Goal: Task Accomplishment & Management: Complete application form

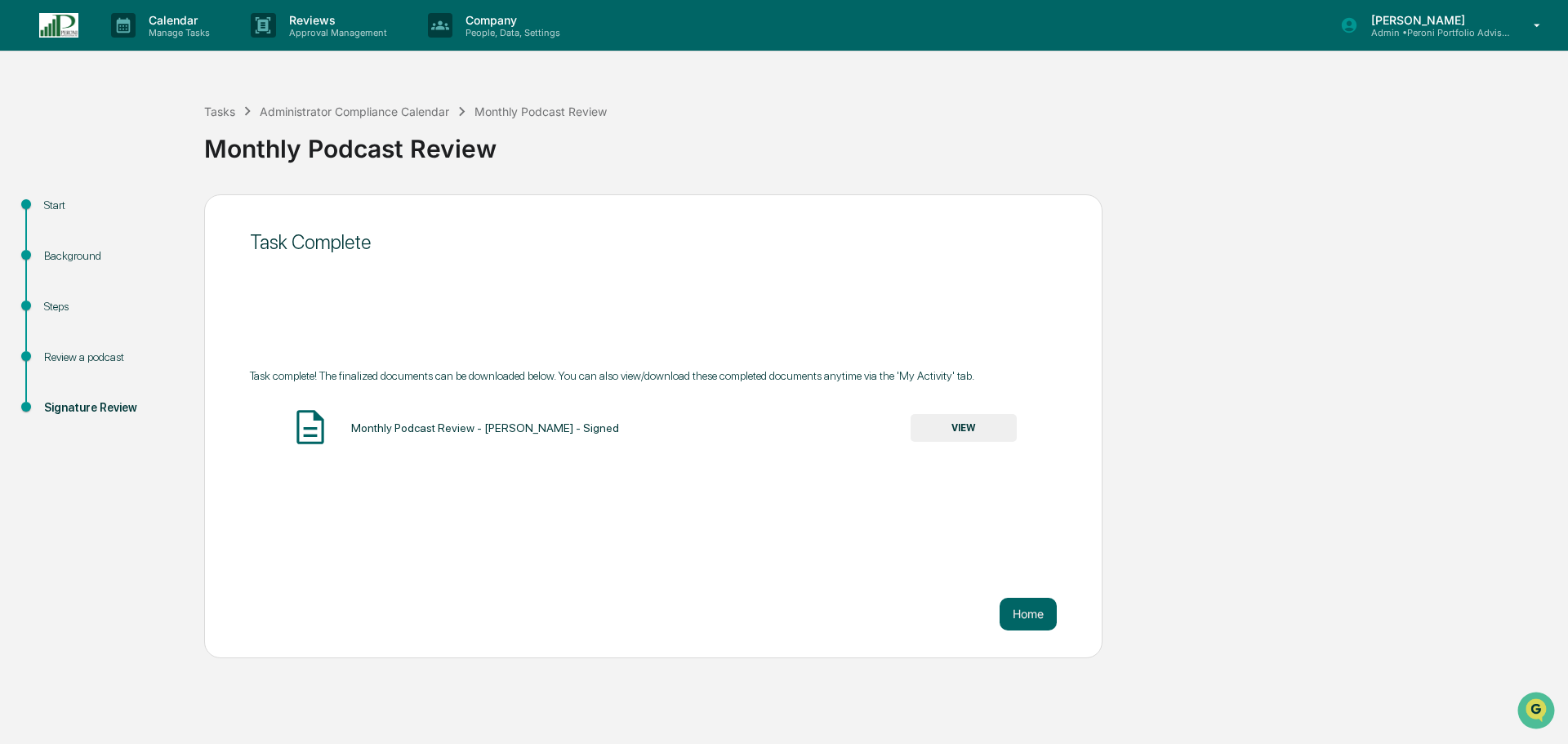
click at [177, 25] on p "Calendar" at bounding box center [177, 20] width 83 height 14
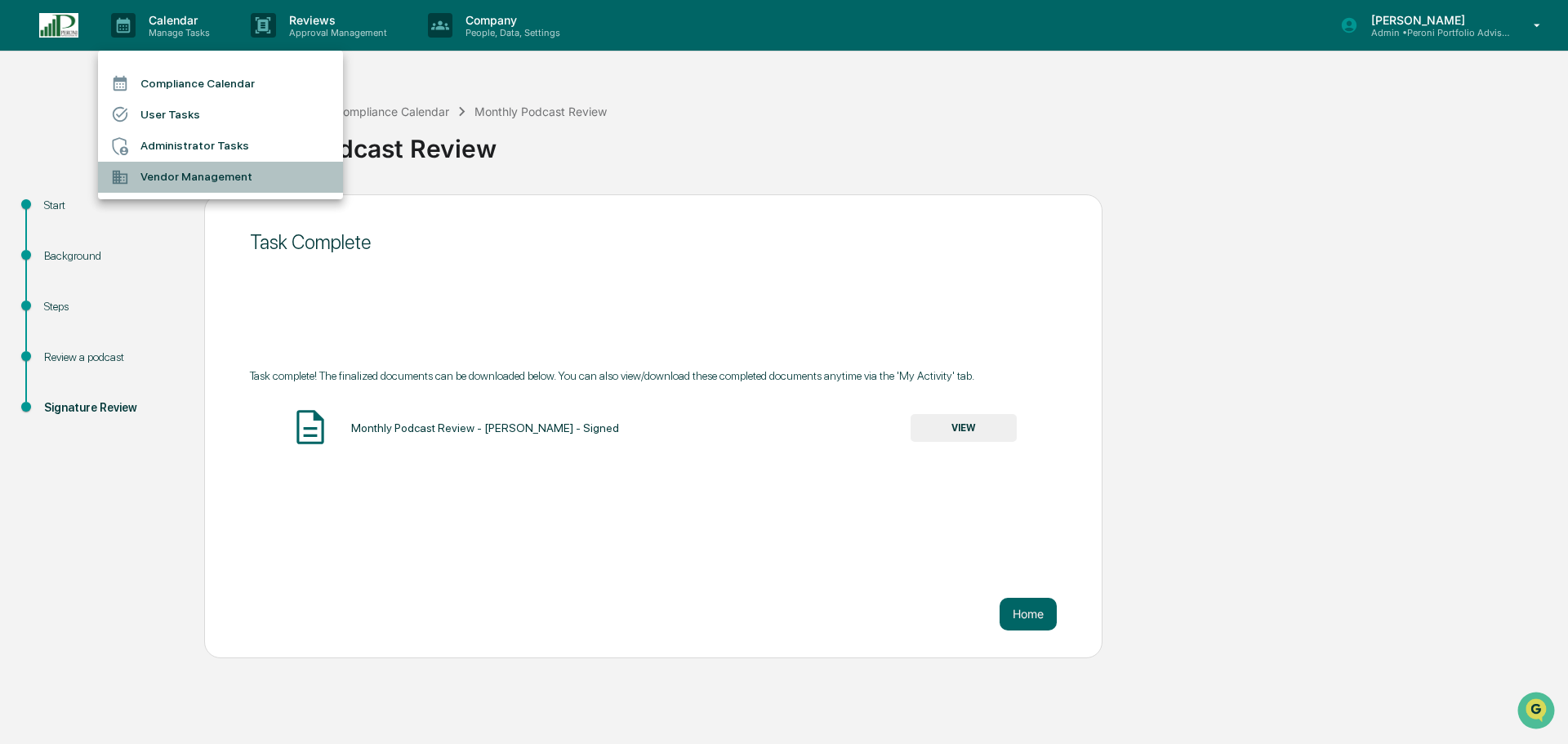
click at [197, 174] on li "Vendor Management" at bounding box center [219, 176] width 245 height 31
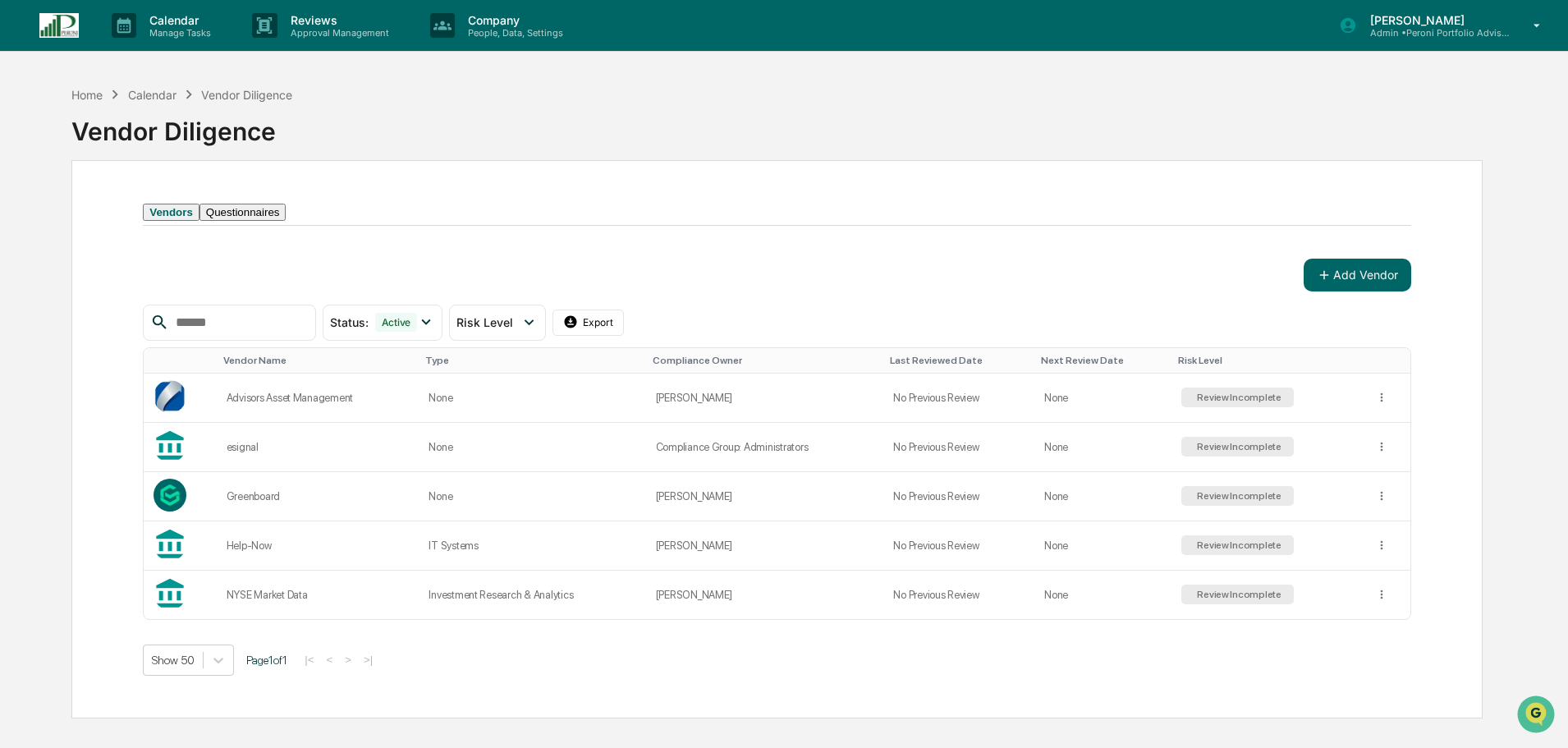
click at [1229, 403] on div "Review Incomplete" at bounding box center [1237, 397] width 88 height 11
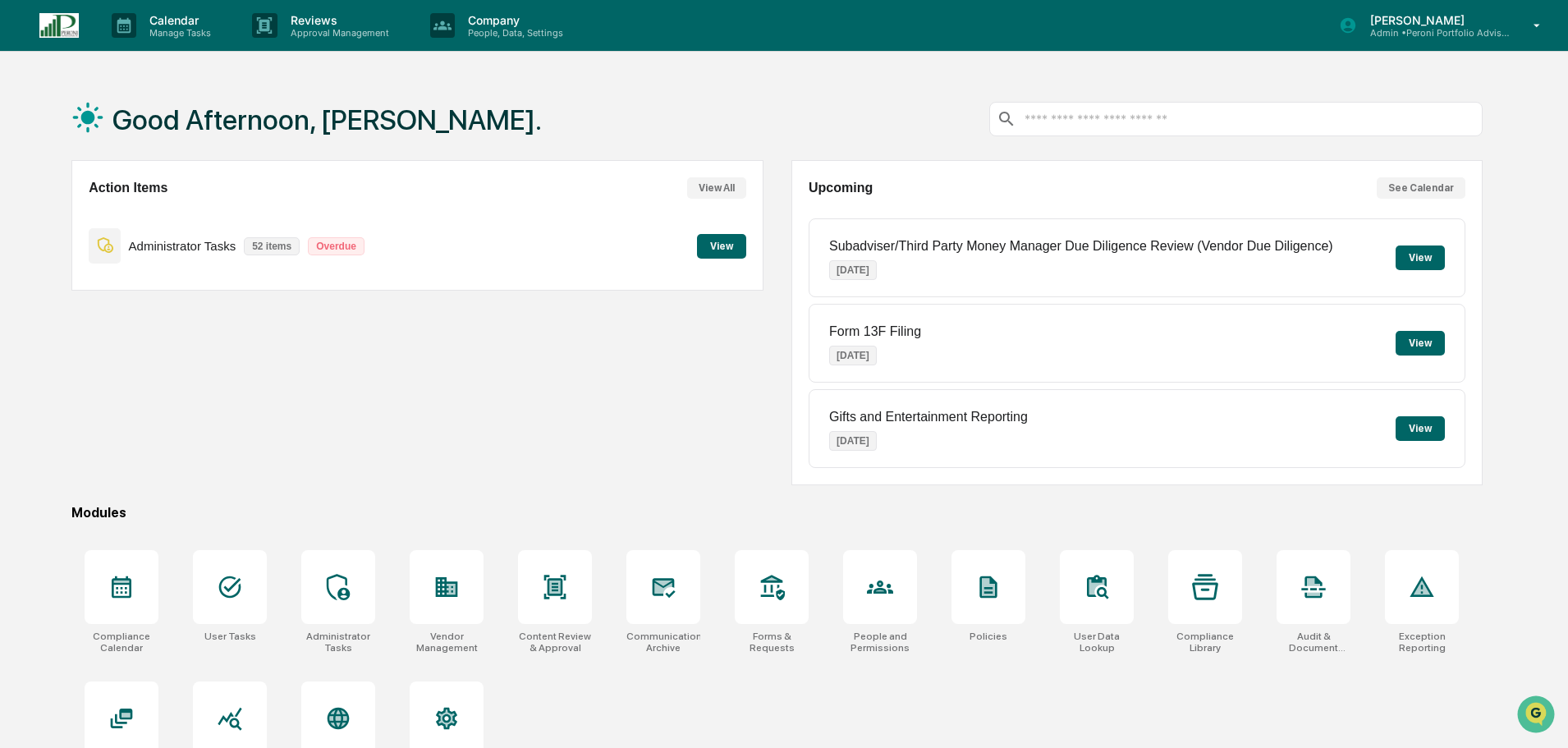
click at [157, 25] on p "Calendar" at bounding box center [178, 20] width 83 height 14
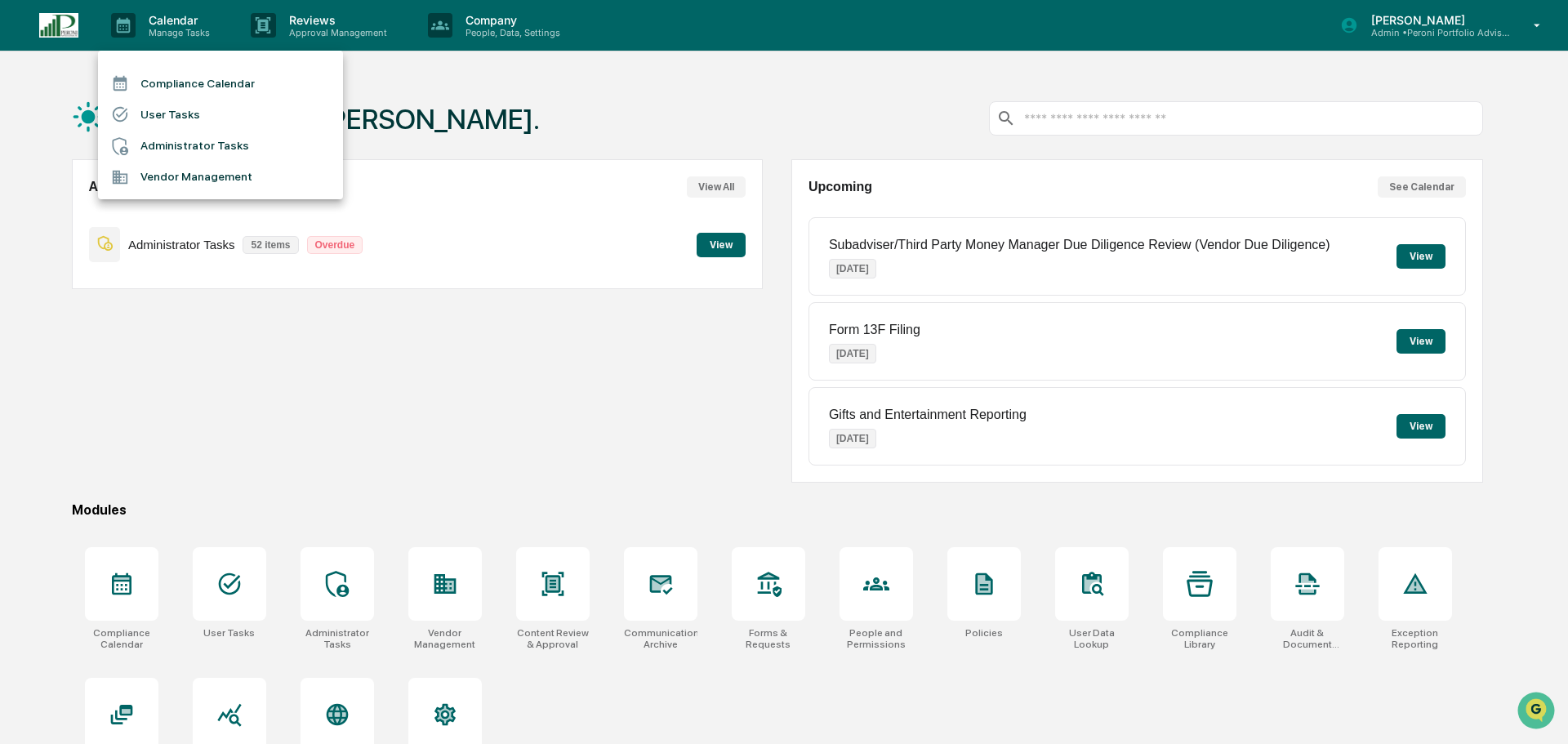
click at [143, 175] on li "Vendor Management" at bounding box center [219, 176] width 245 height 31
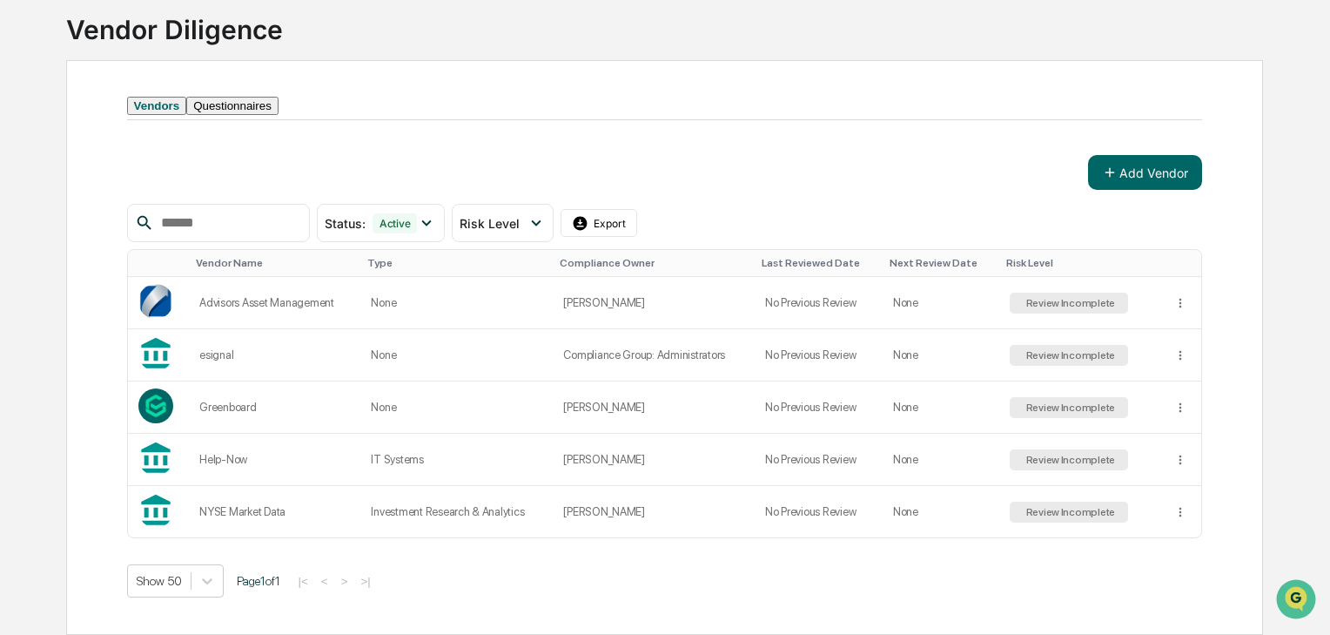
scroll to position [132, 0]
click at [1151, 173] on button "Add Vendor" at bounding box center [1145, 172] width 114 height 35
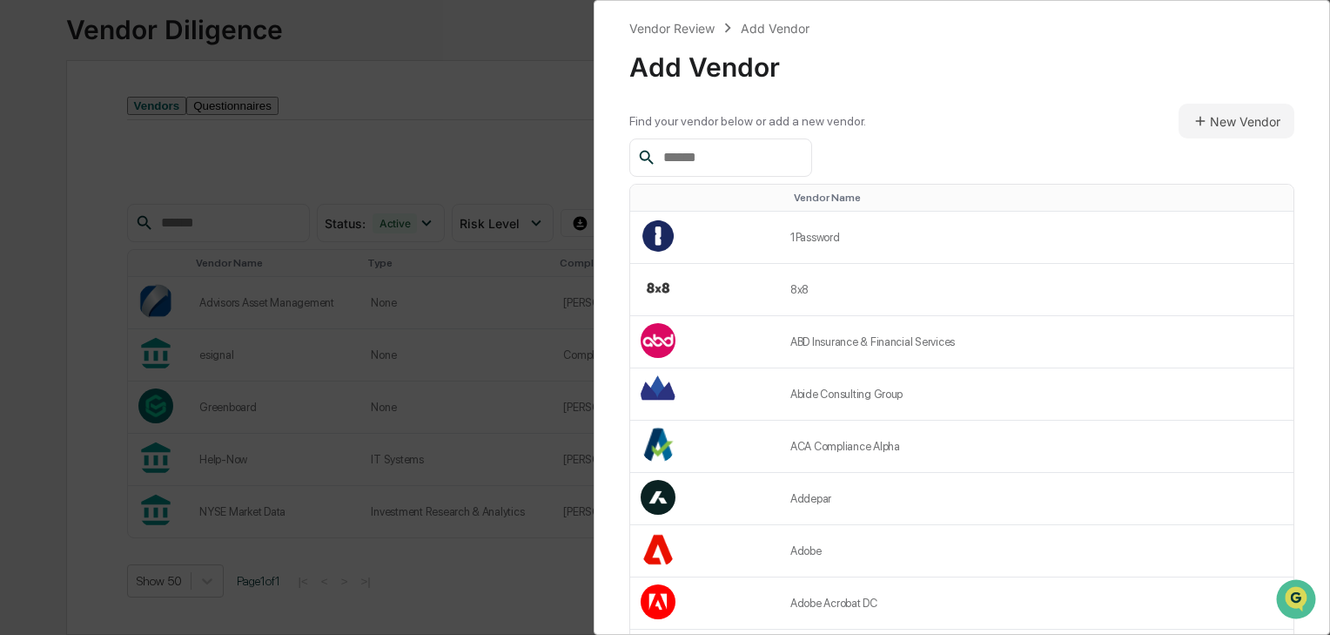
click at [734, 150] on input "text" at bounding box center [730, 157] width 148 height 23
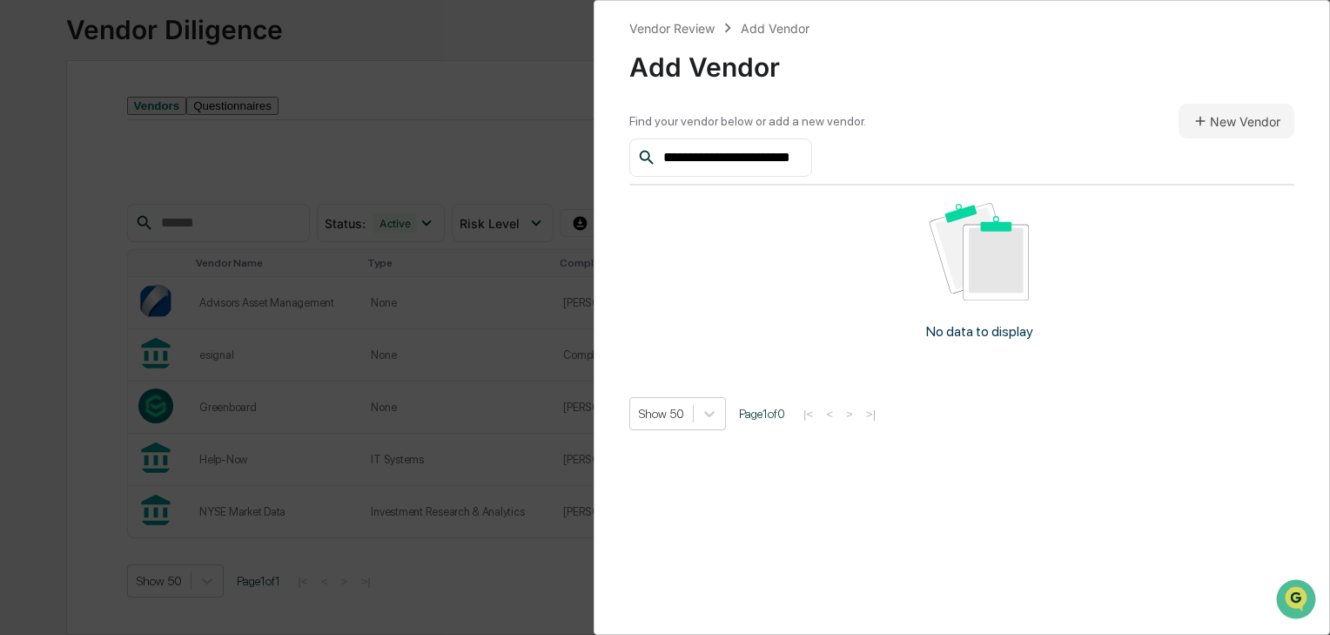
type input "**********"
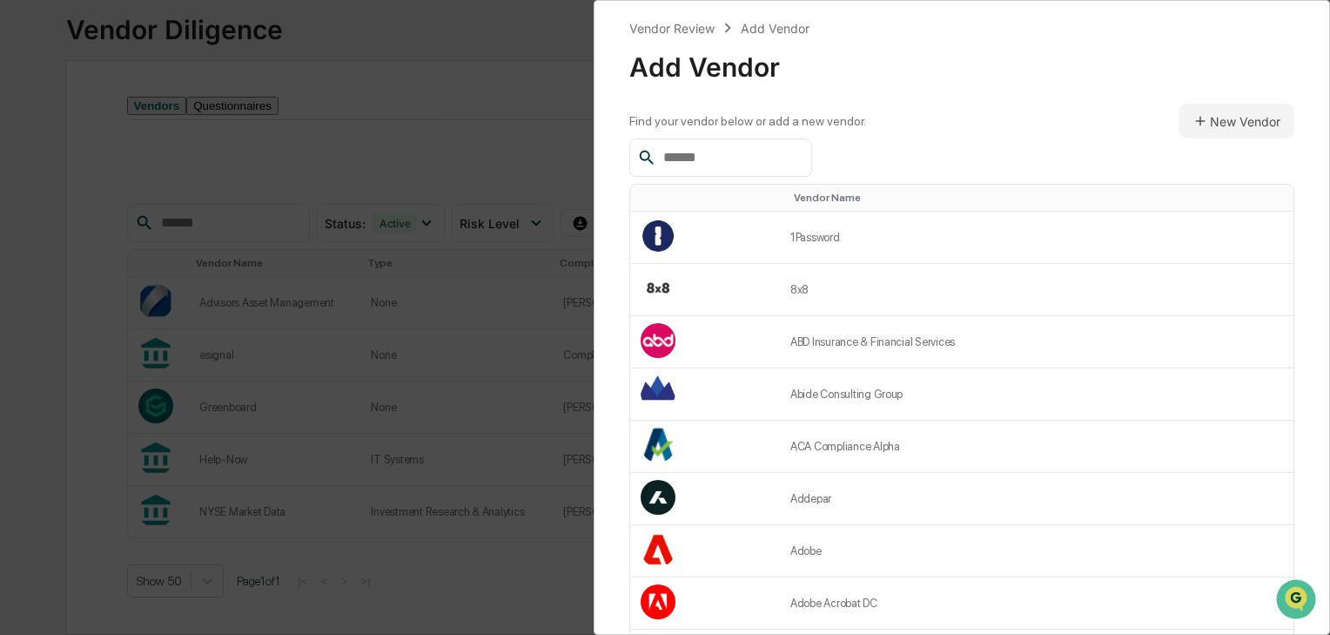
click at [1252, 111] on button "New Vendor" at bounding box center [1237, 121] width 116 height 35
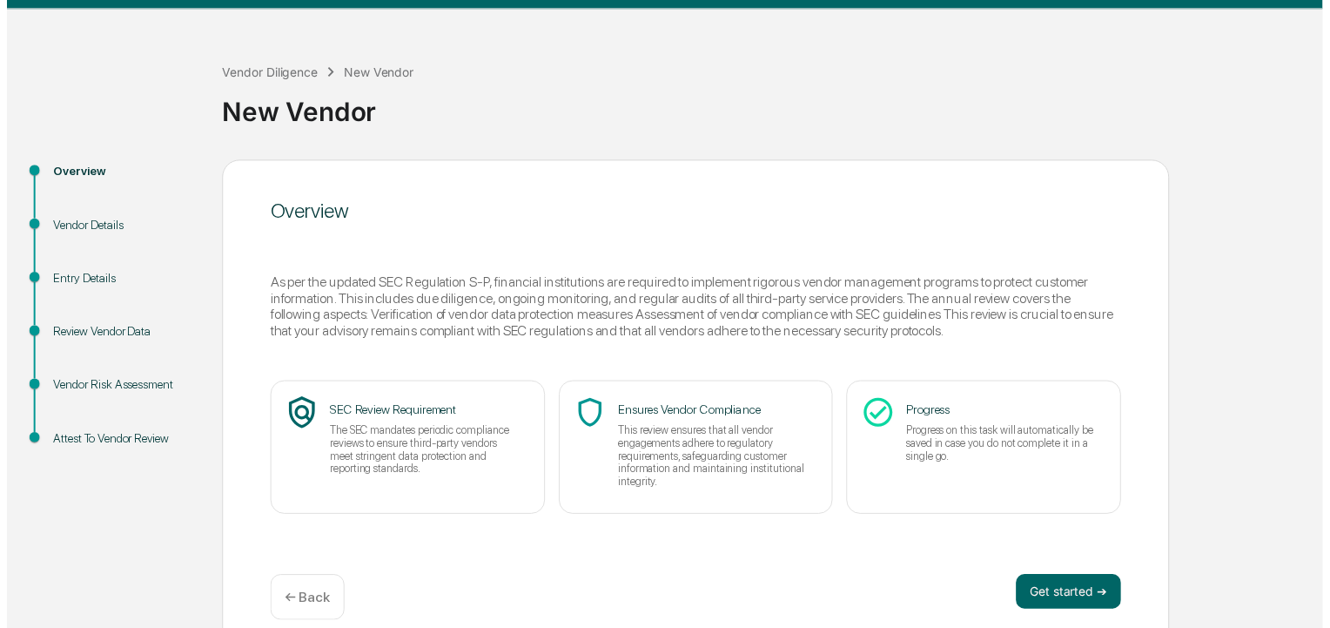
scroll to position [66, 0]
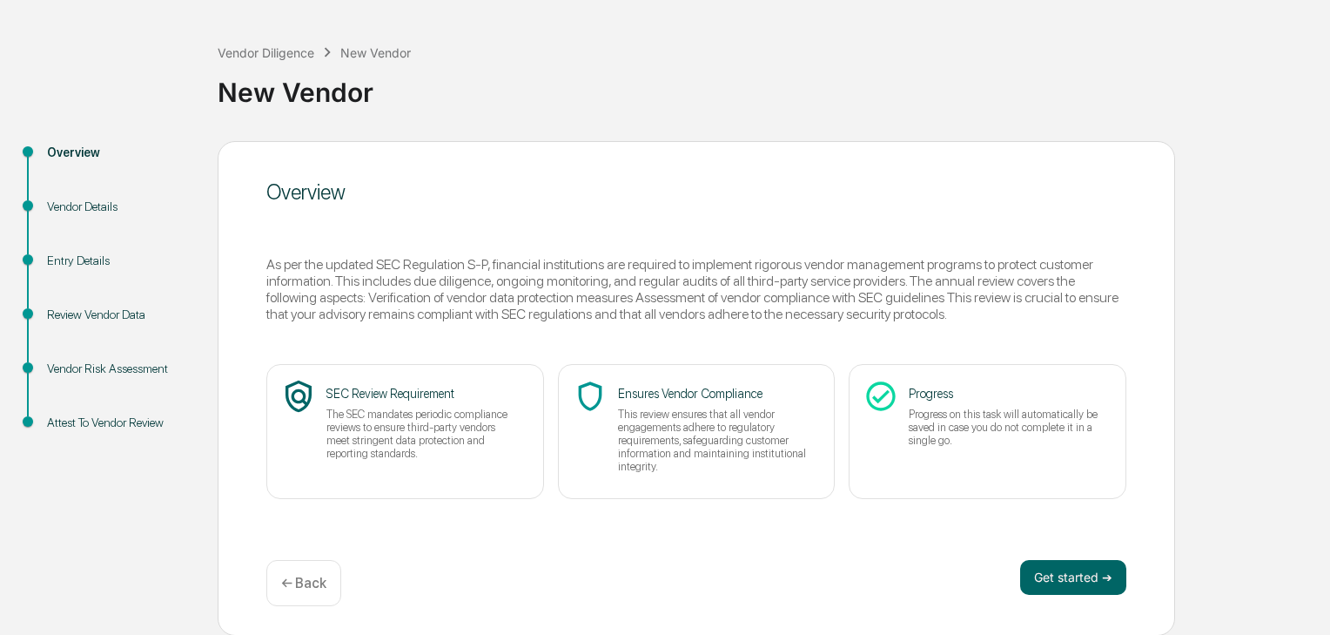
click at [1061, 578] on button "Get started ➔" at bounding box center [1073, 577] width 106 height 35
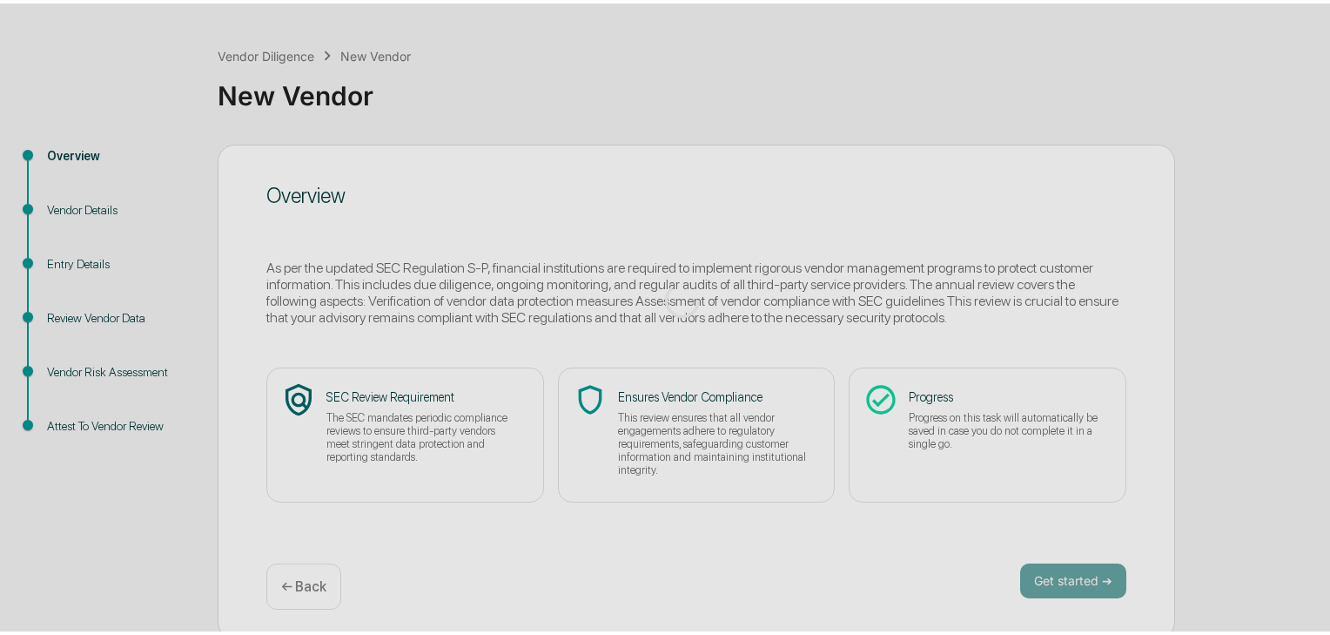
scroll to position [0, 0]
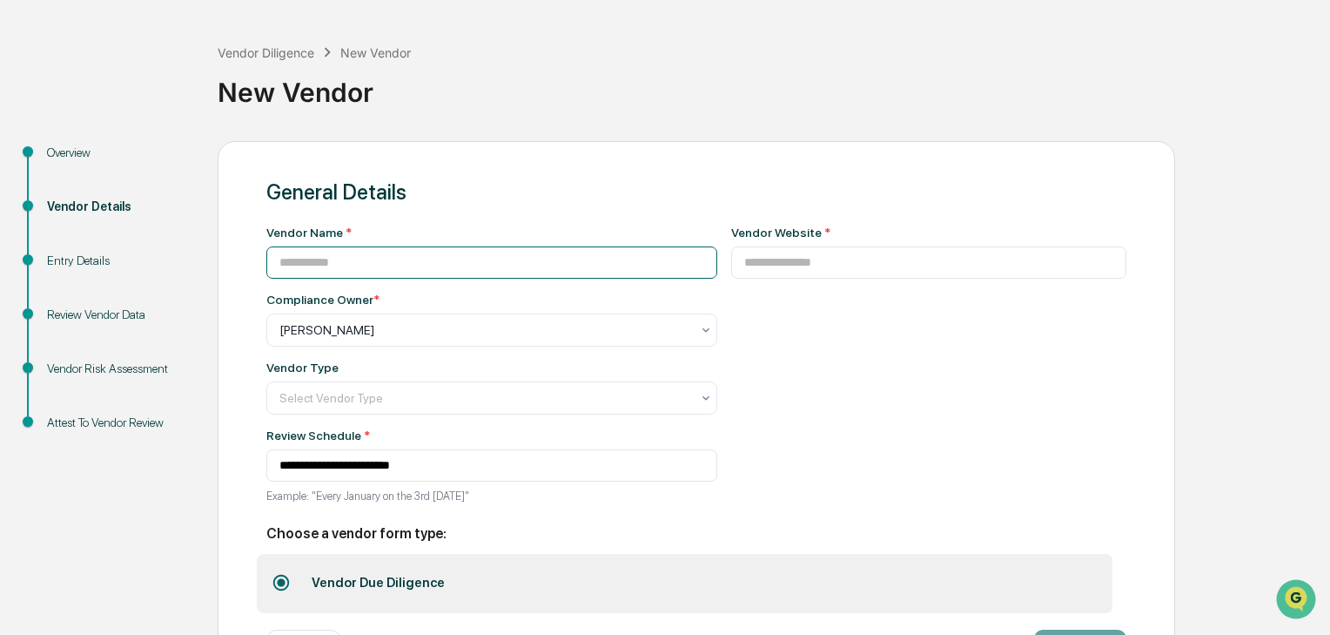
click at [398, 259] on input at bounding box center [491, 262] width 451 height 32
paste input "**********"
type input "**********"
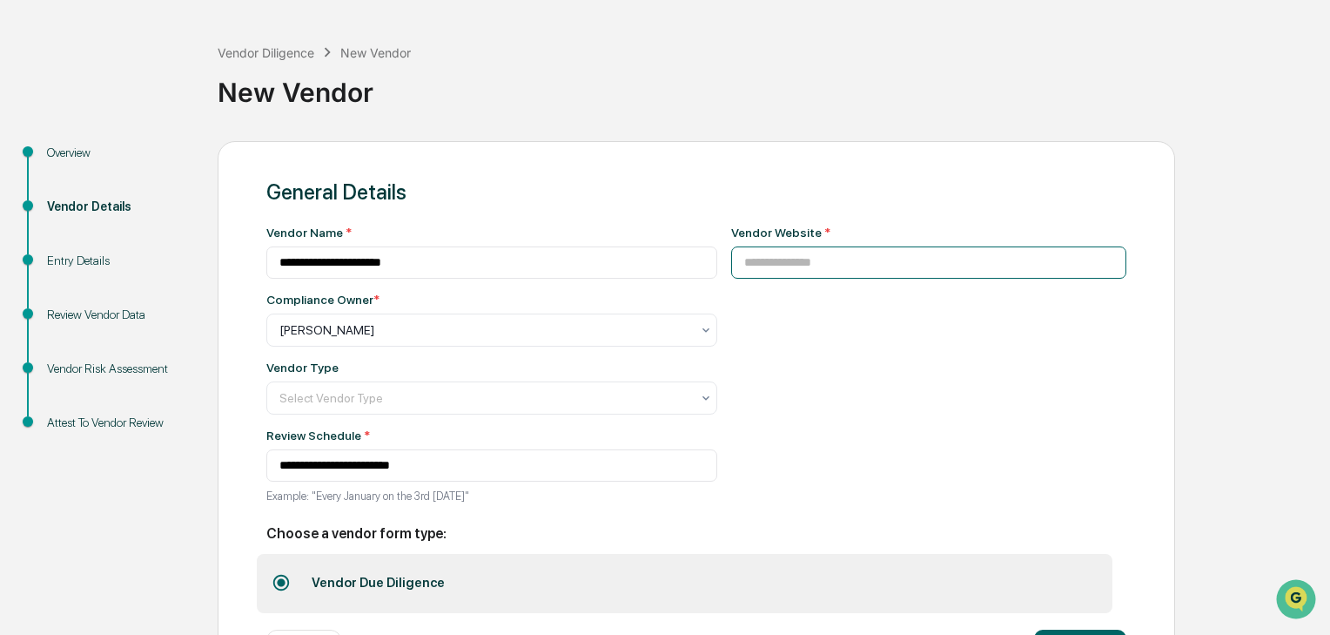
click at [817, 259] on input at bounding box center [929, 262] width 396 height 32
click at [491, 265] on input "**********" at bounding box center [491, 262] width 451 height 32
click at [829, 257] on input at bounding box center [929, 262] width 396 height 32
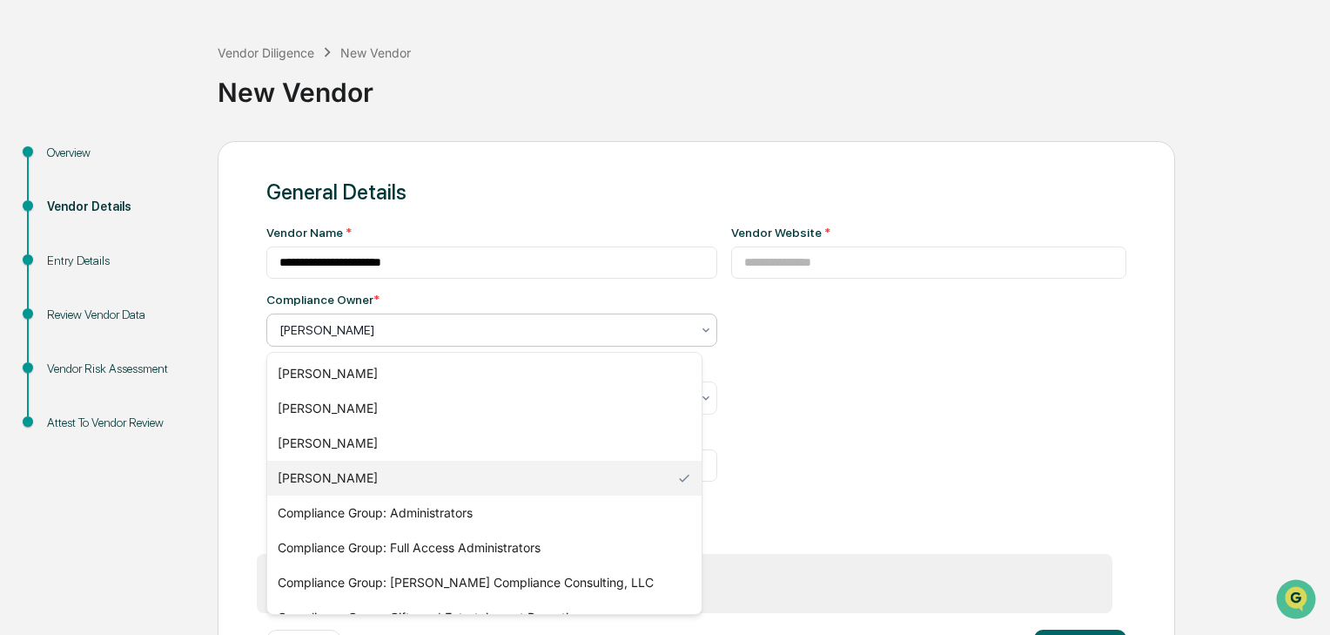
click at [649, 339] on div at bounding box center [484, 329] width 411 height 17
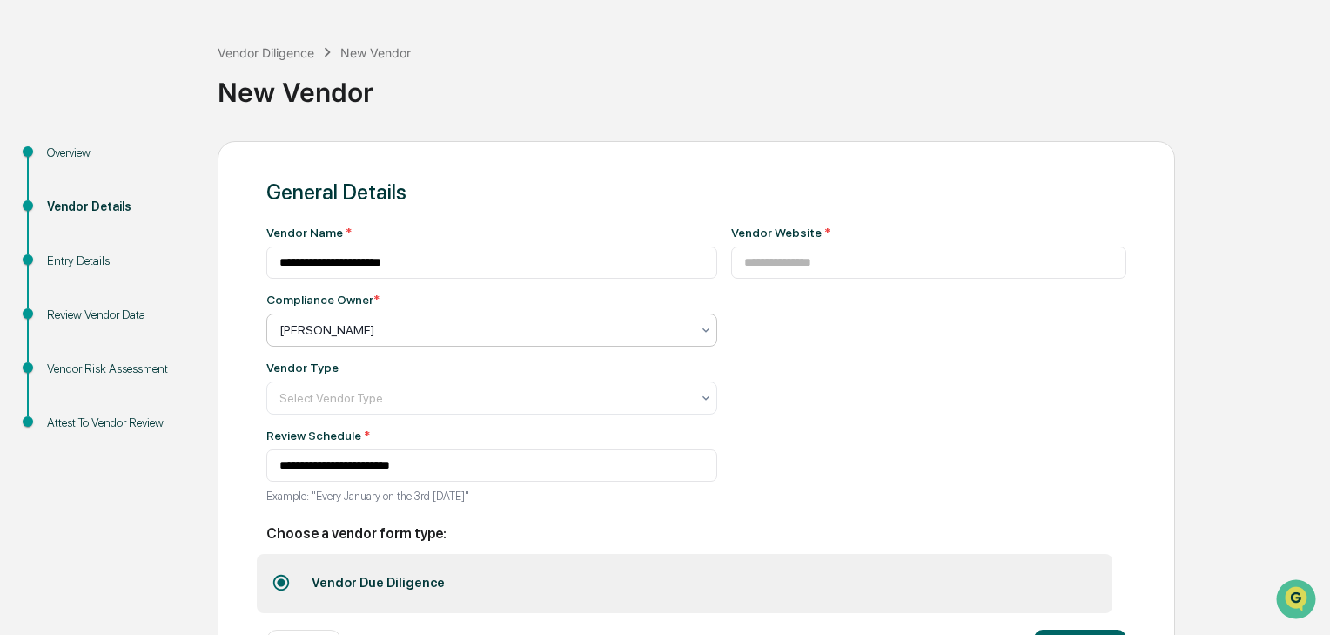
click at [649, 339] on div at bounding box center [484, 329] width 411 height 17
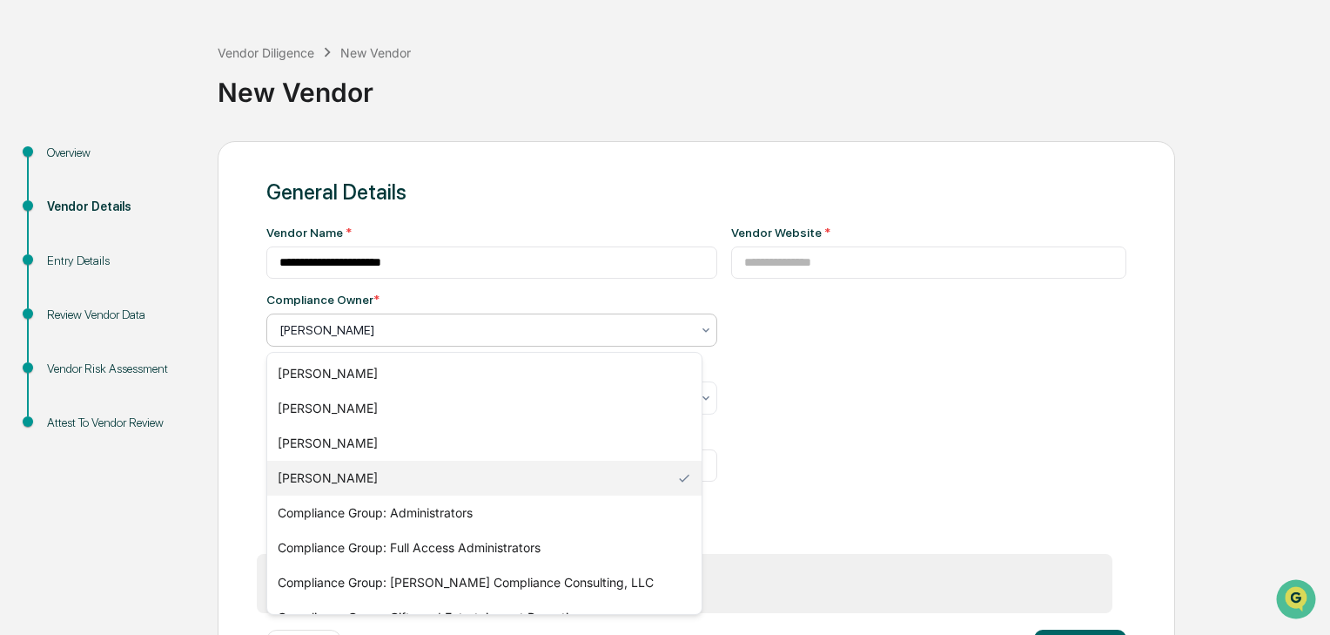
click at [649, 339] on div at bounding box center [484, 329] width 411 height 17
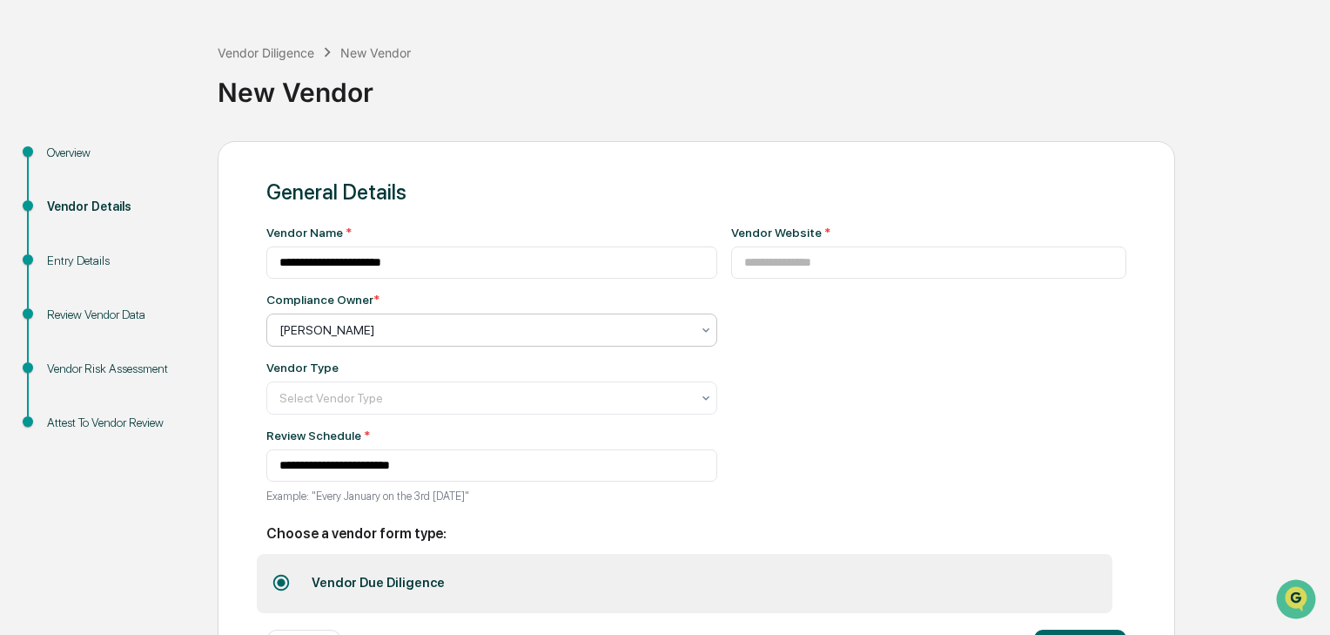
click at [649, 339] on div at bounding box center [484, 329] width 411 height 17
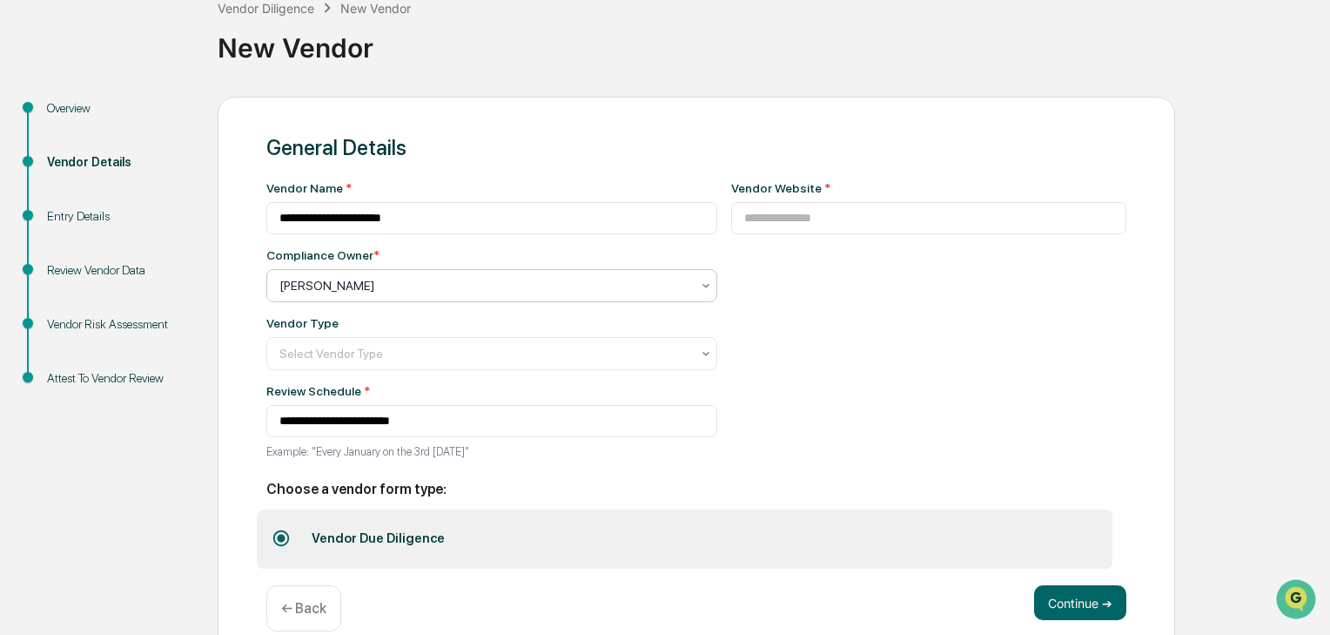
scroll to position [136, 0]
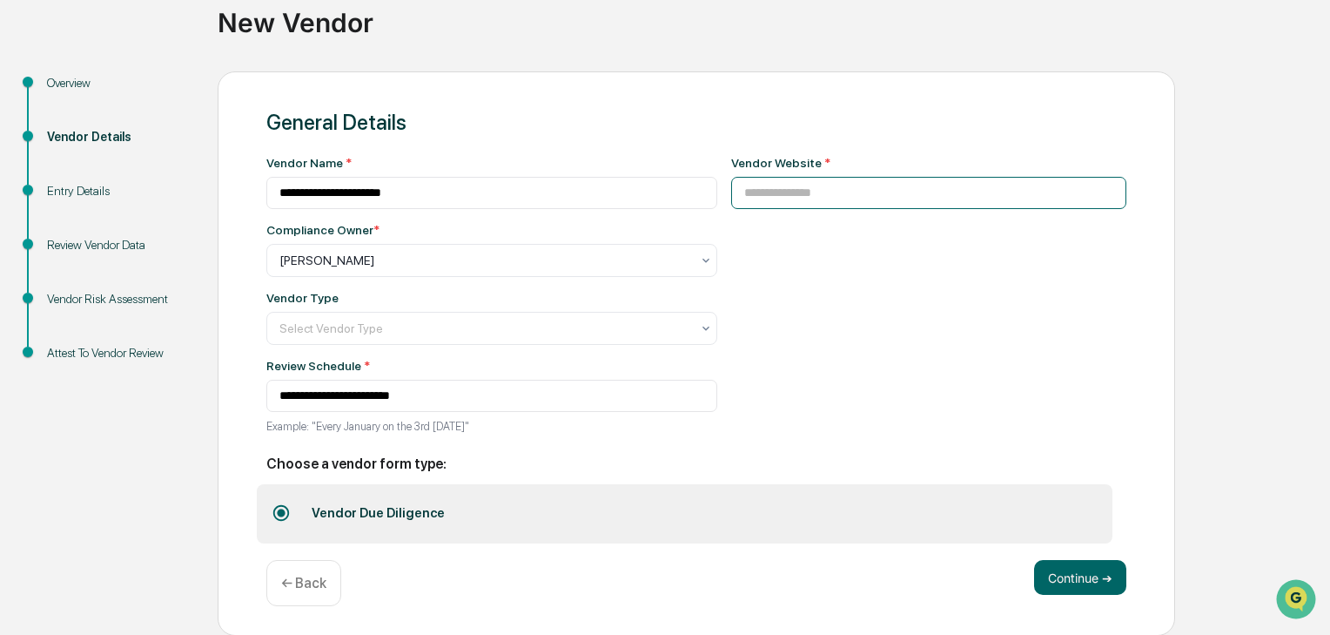
click at [870, 202] on input at bounding box center [929, 193] width 396 height 32
click at [847, 177] on input at bounding box center [929, 193] width 396 height 32
click at [846, 193] on input at bounding box center [929, 193] width 396 height 32
paste input "**********"
type input "**********"
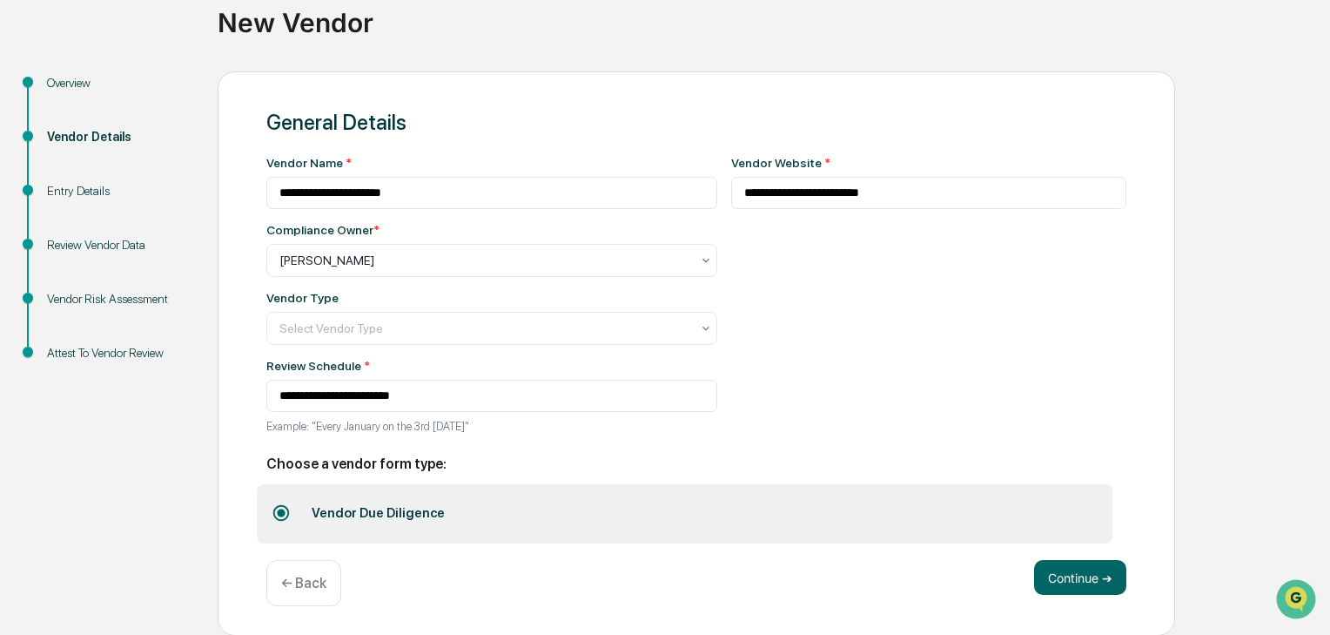
click at [411, 254] on div at bounding box center [484, 260] width 411 height 17
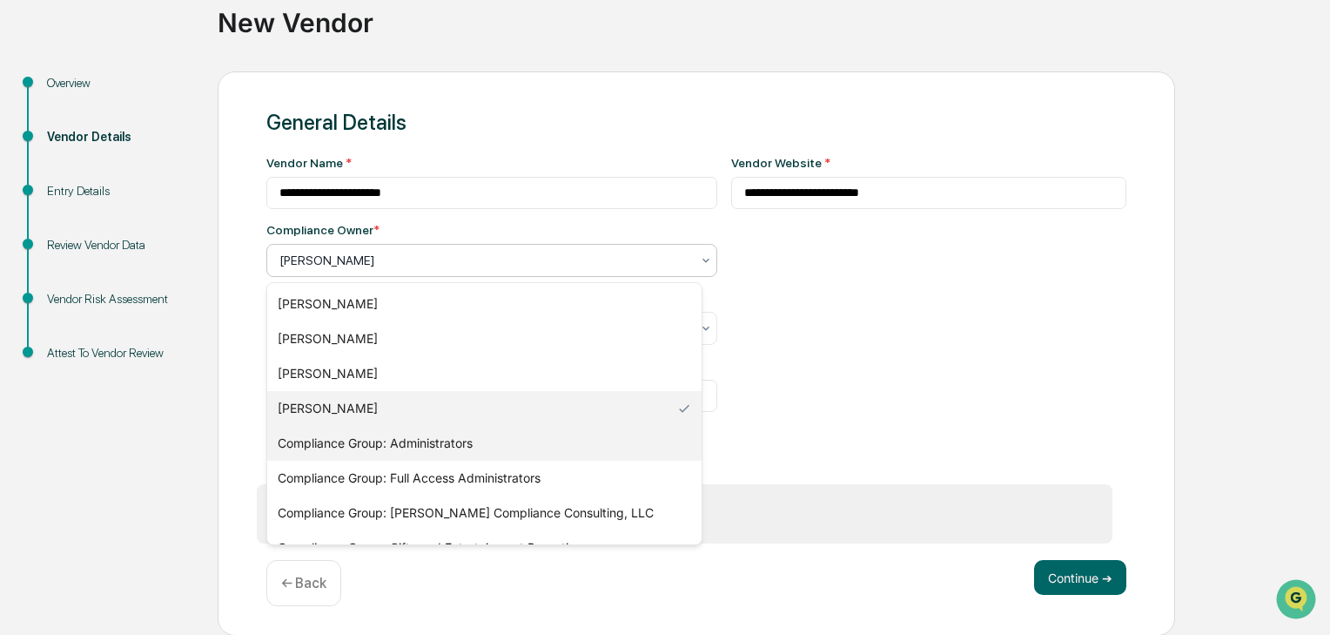
scroll to position [24, 0]
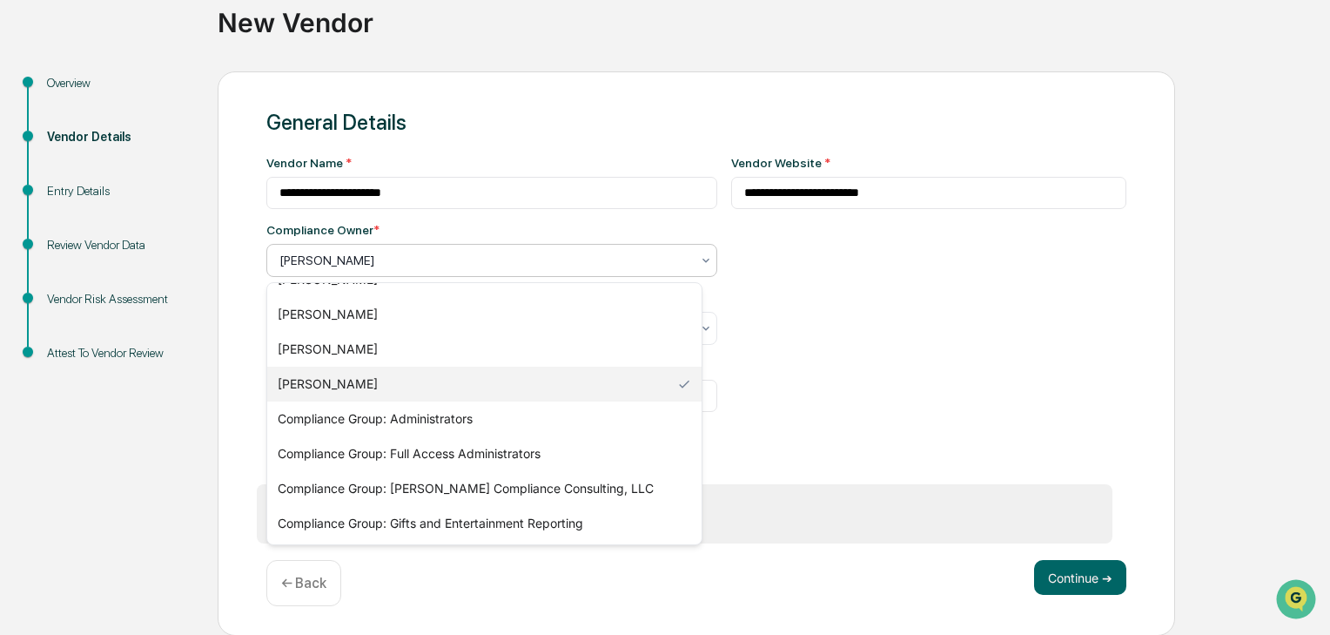
click at [352, 384] on div "[PERSON_NAME]" at bounding box center [484, 384] width 434 height 35
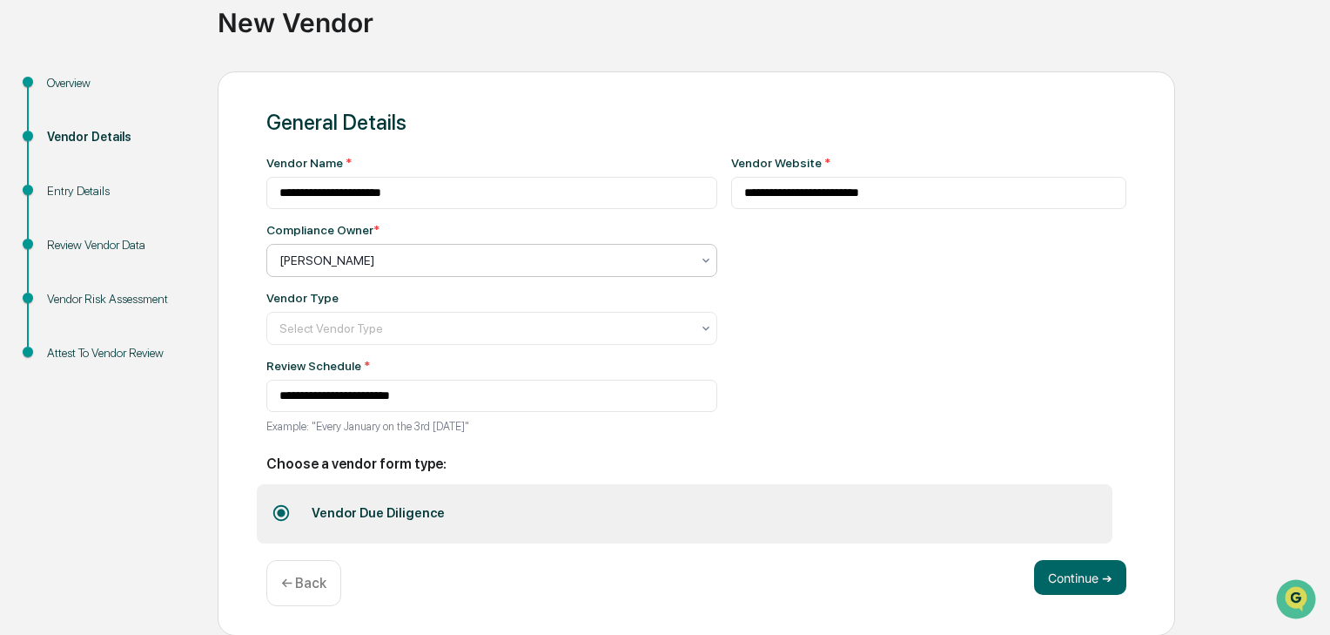
click at [359, 255] on div at bounding box center [484, 260] width 411 height 17
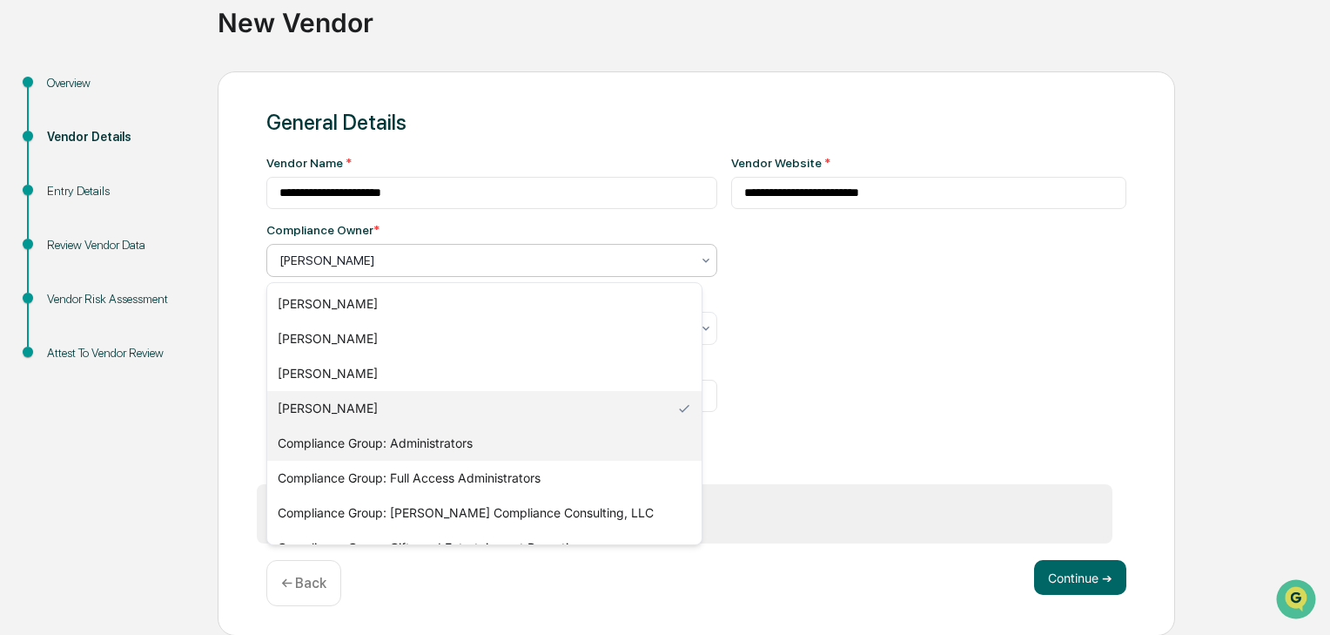
click at [354, 451] on div "Compliance Group: Administrators" at bounding box center [484, 443] width 434 height 35
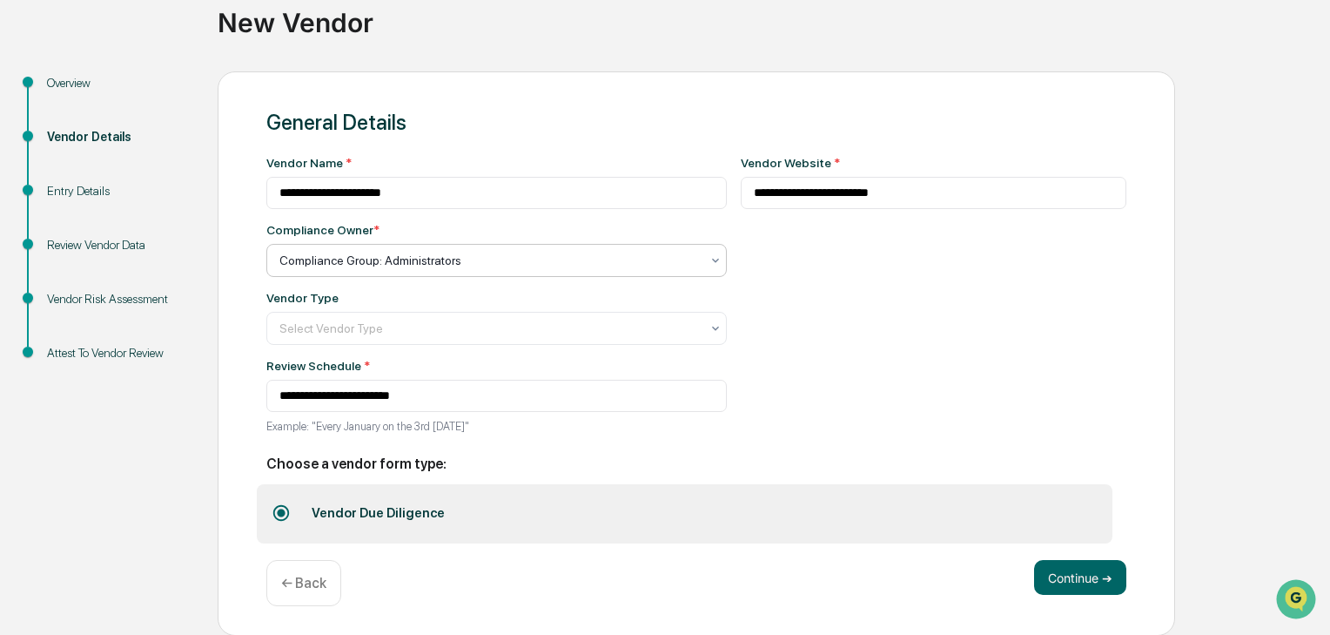
click at [609, 272] on div "Compliance Group: Administrators" at bounding box center [490, 260] width 438 height 24
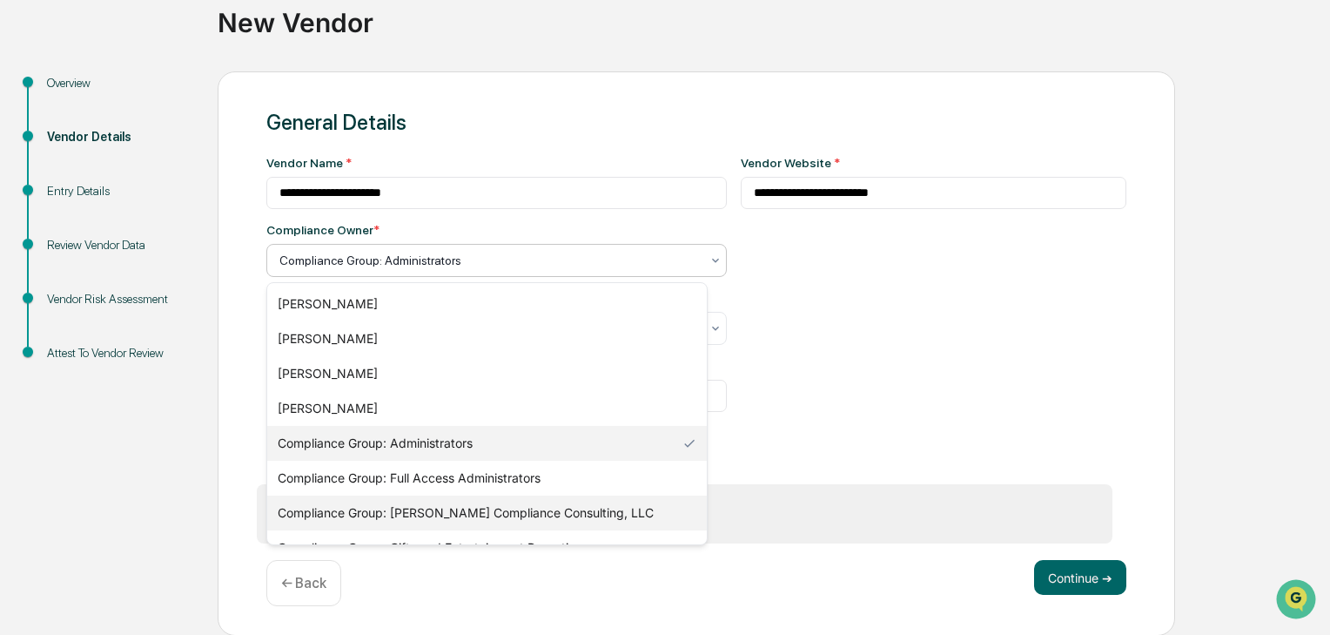
click at [589, 505] on div "Compliance Group: [PERSON_NAME] Compliance Consulting, LLC" at bounding box center [487, 512] width 440 height 35
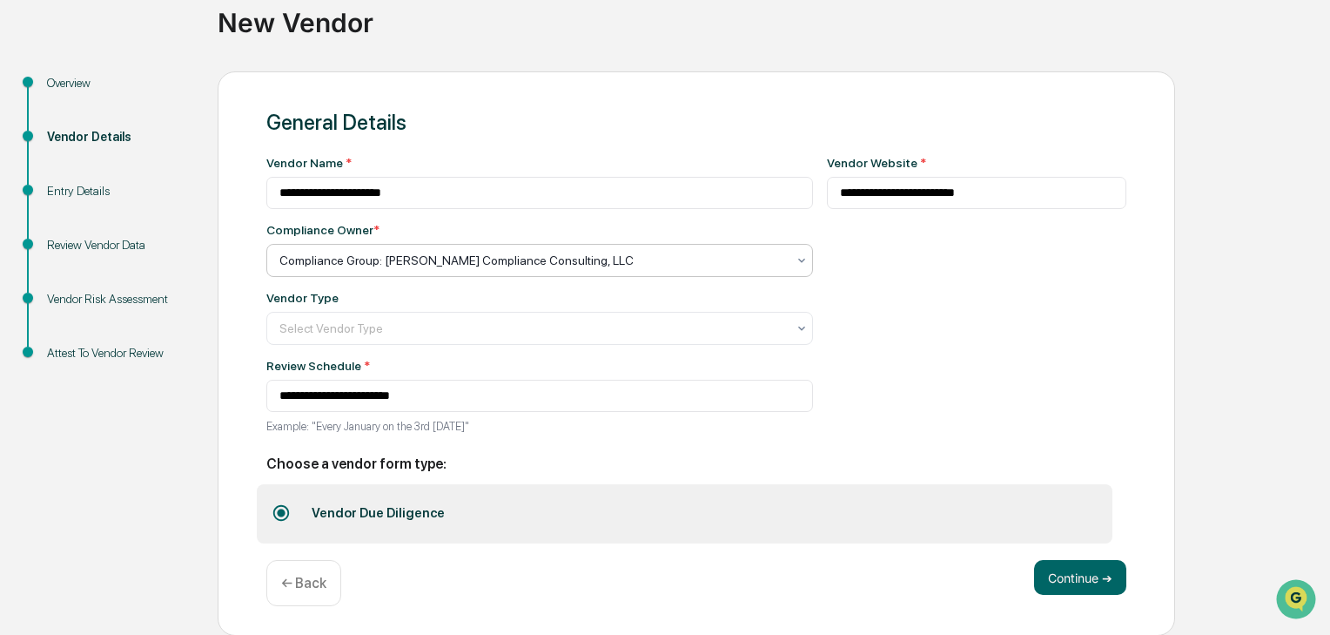
click at [463, 337] on div at bounding box center [532, 328] width 507 height 17
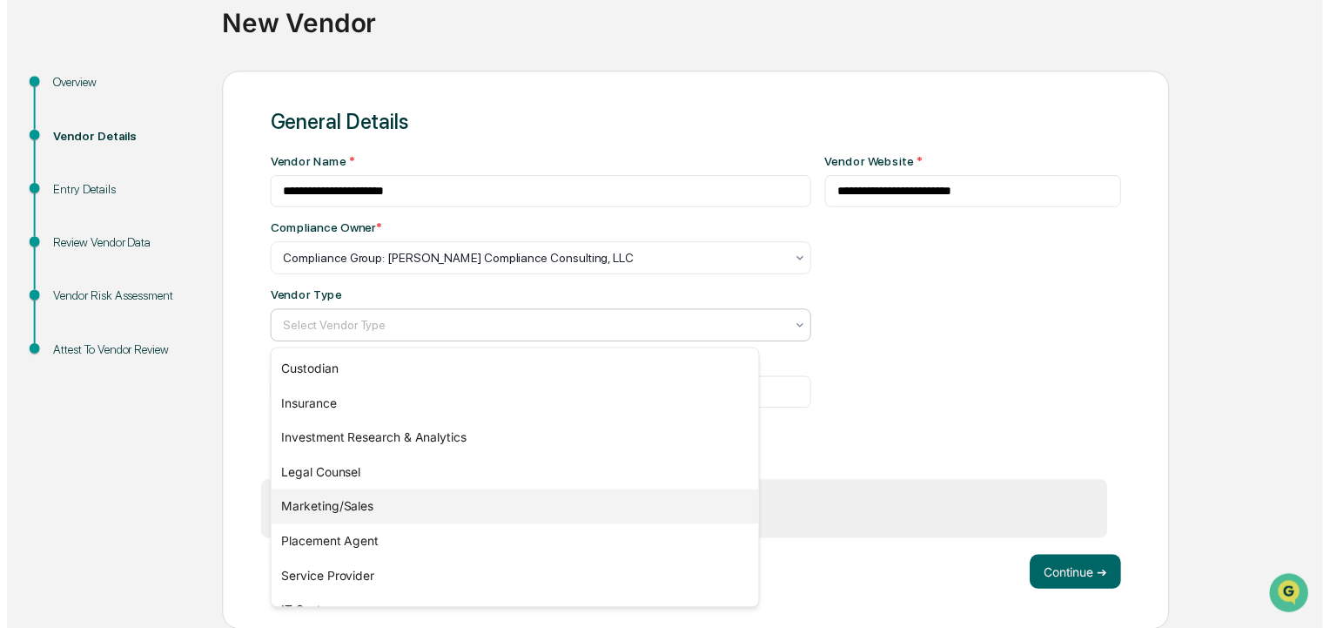
scroll to position [198, 0]
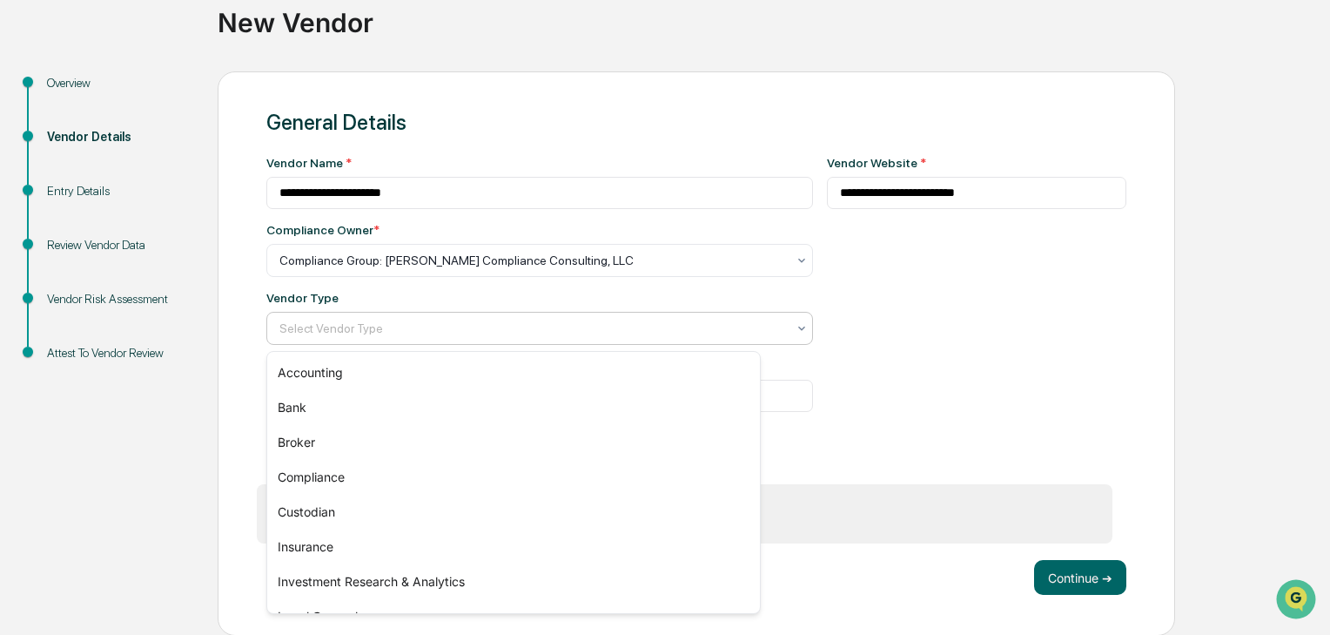
click at [417, 334] on div at bounding box center [532, 328] width 507 height 17
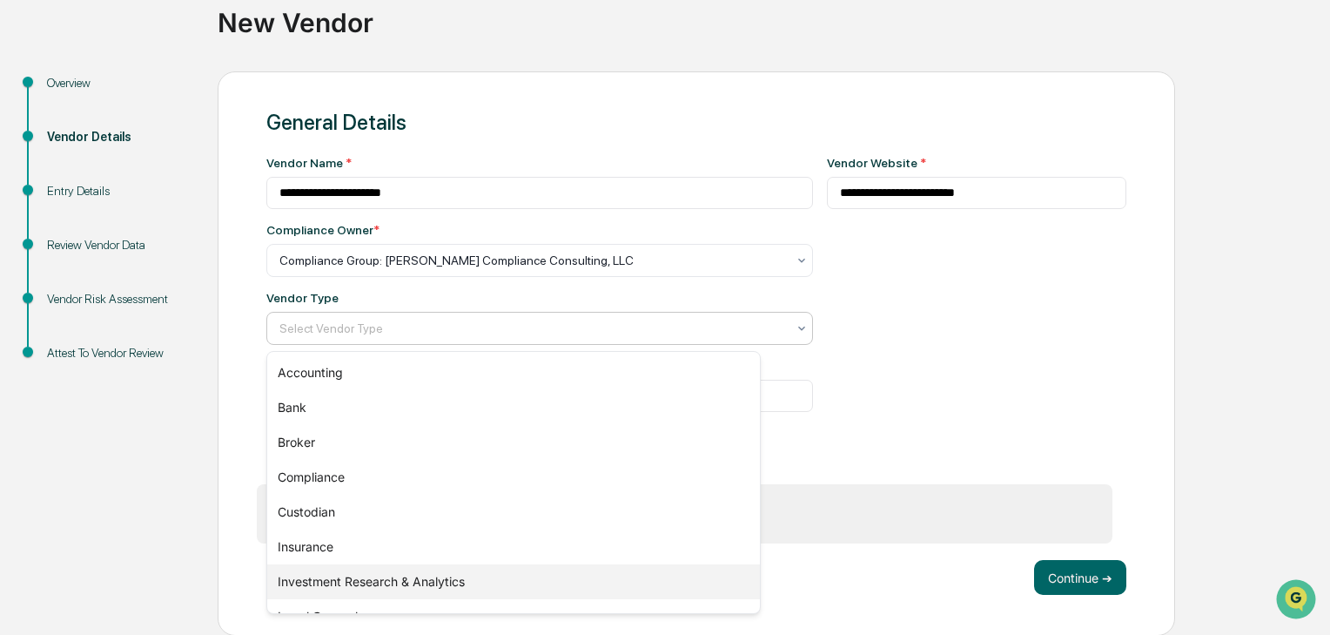
click at [387, 574] on div "Investment Research & Analytics" at bounding box center [513, 581] width 493 height 35
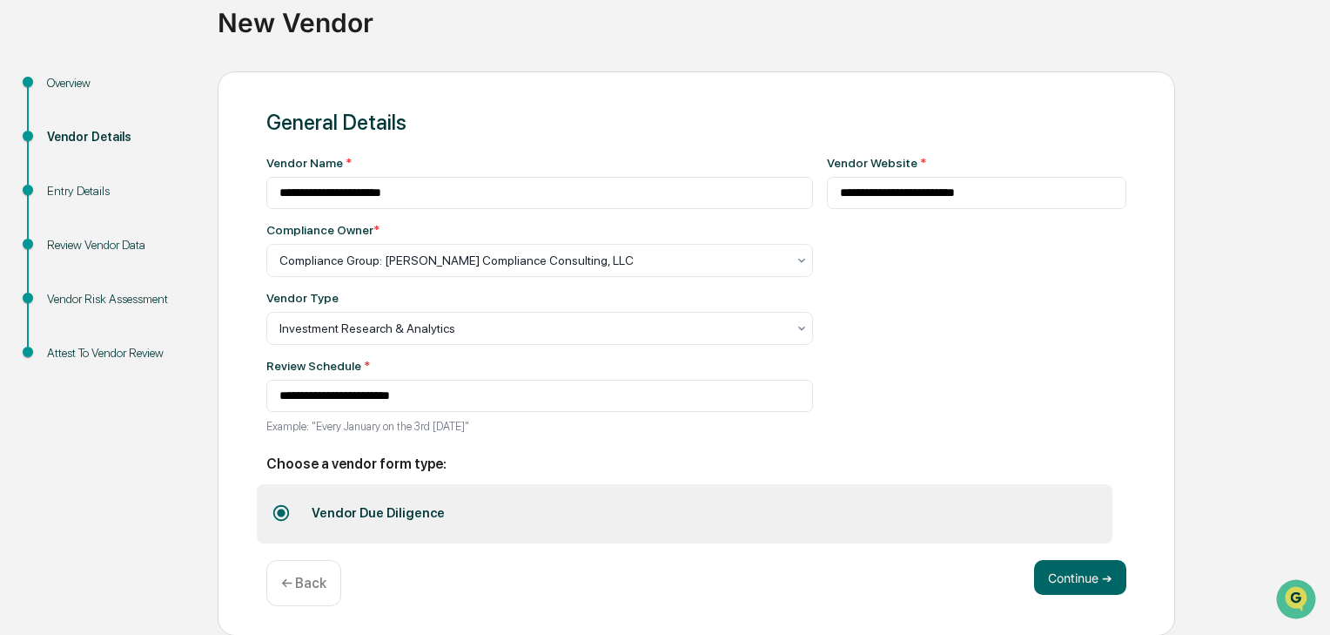
click at [890, 364] on div "**********" at bounding box center [977, 300] width 300 height 288
click at [1077, 583] on button "Continue ➔" at bounding box center [1080, 577] width 92 height 35
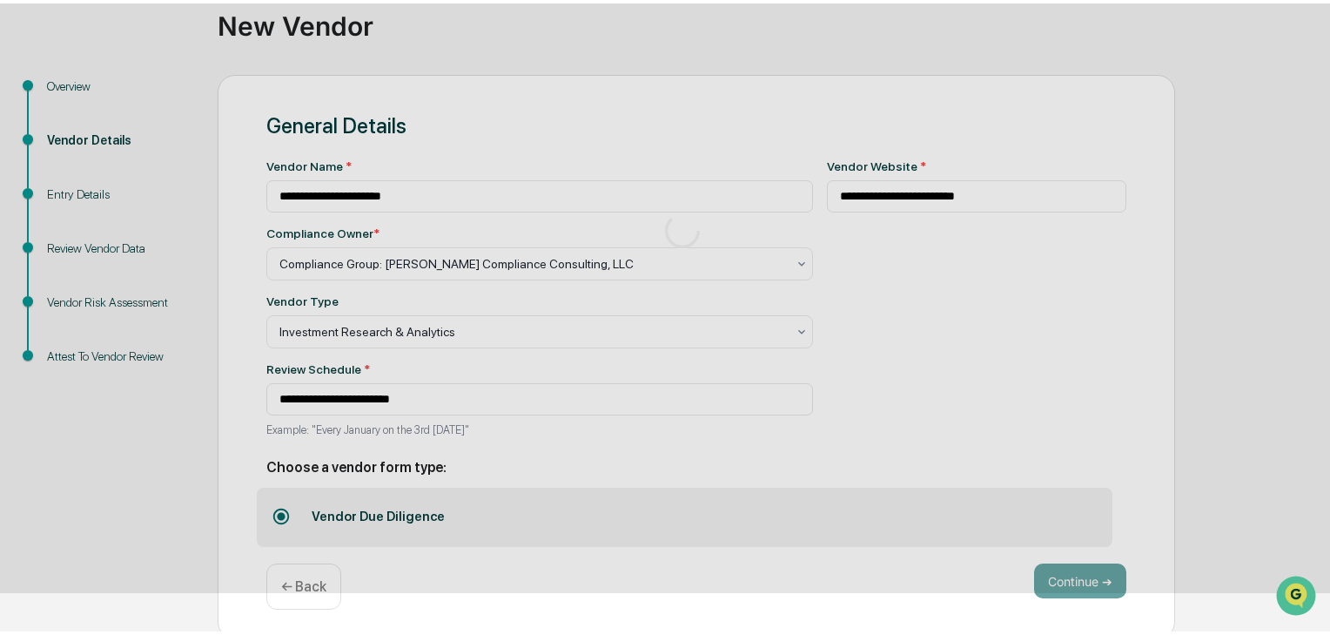
scroll to position [66, 0]
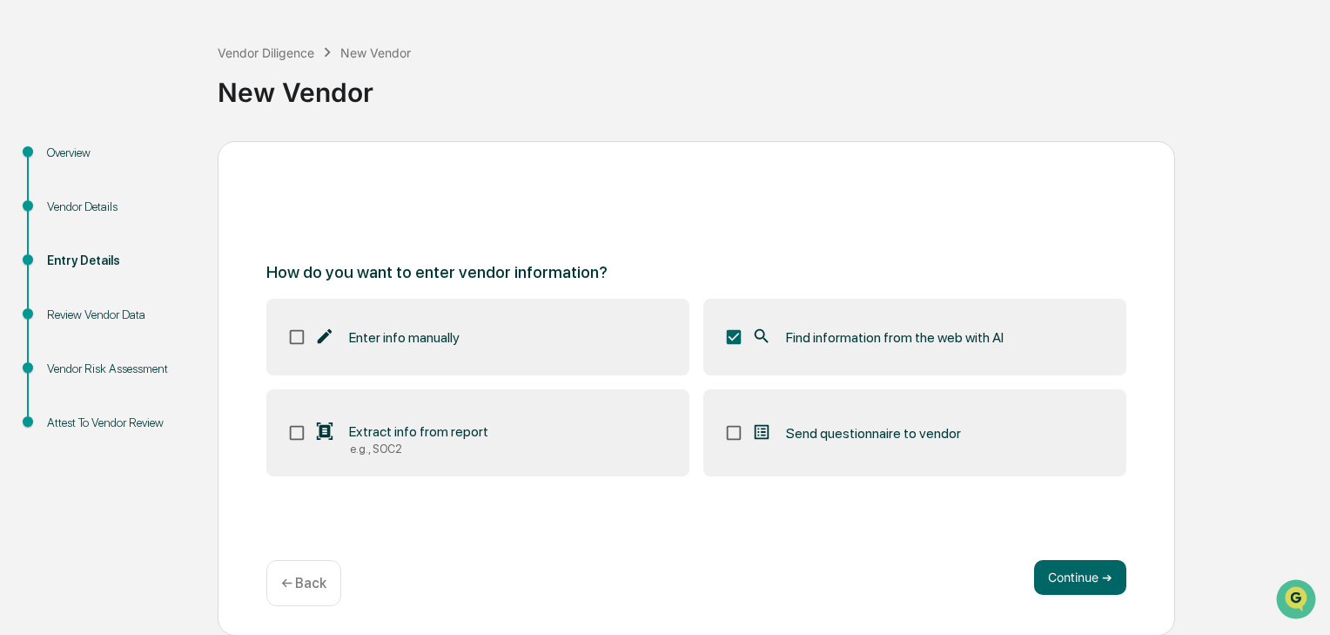
click at [1090, 579] on button "Continue ➔" at bounding box center [1080, 577] width 92 height 35
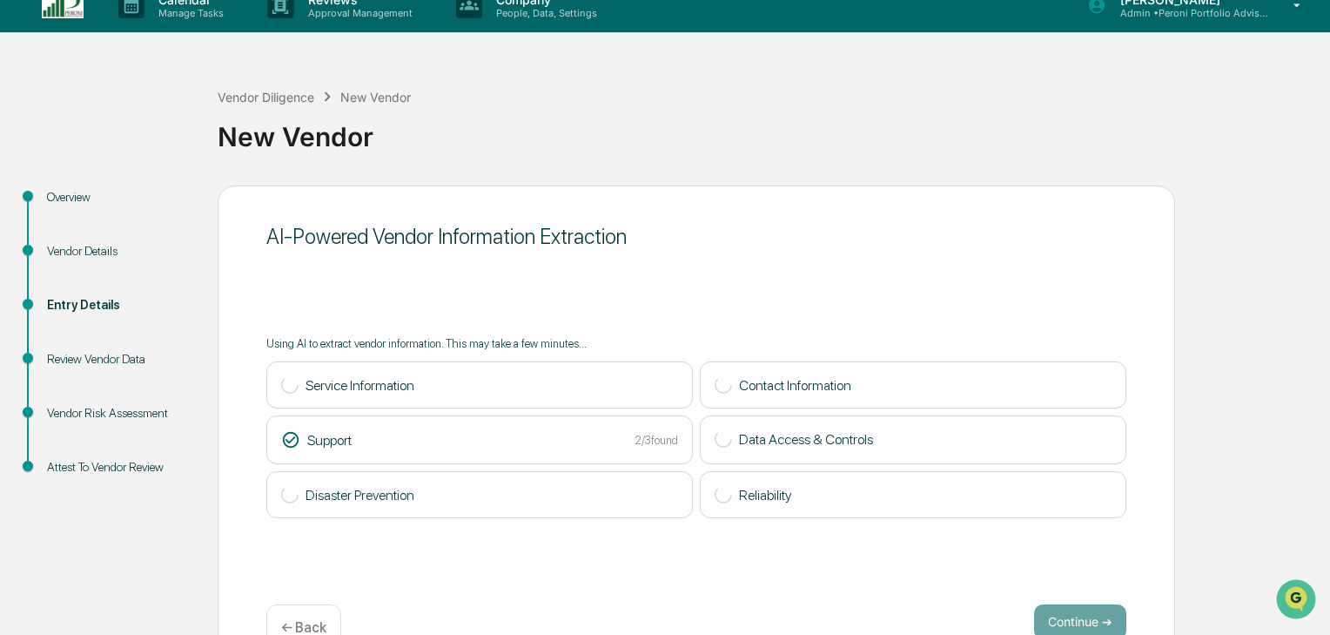
scroll to position [0, 0]
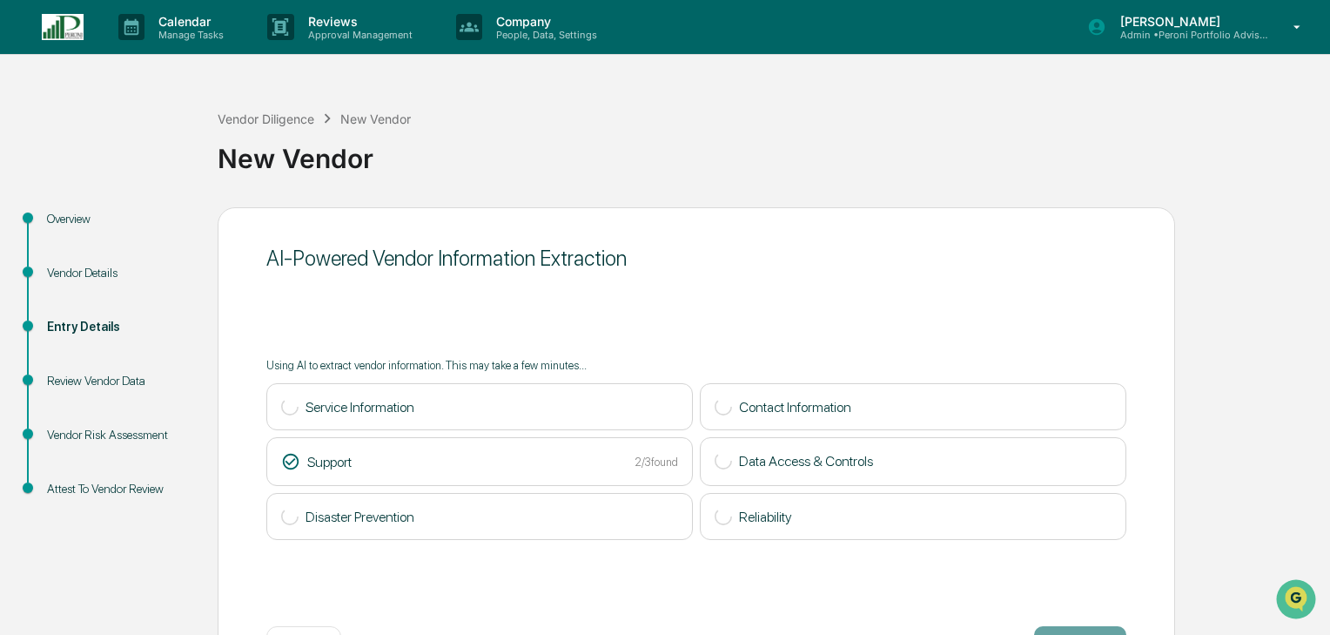
click at [164, 34] on p "Manage Tasks" at bounding box center [189, 35] width 88 height 12
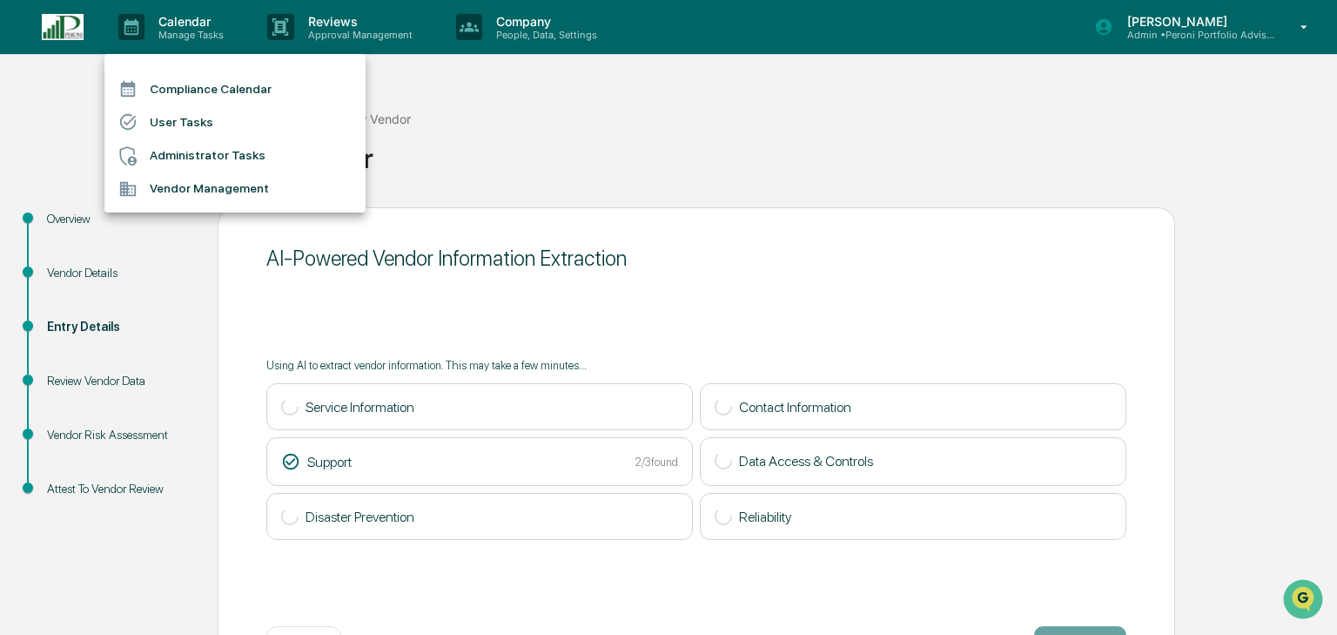
click at [169, 191] on li "Vendor Management" at bounding box center [234, 188] width 261 height 33
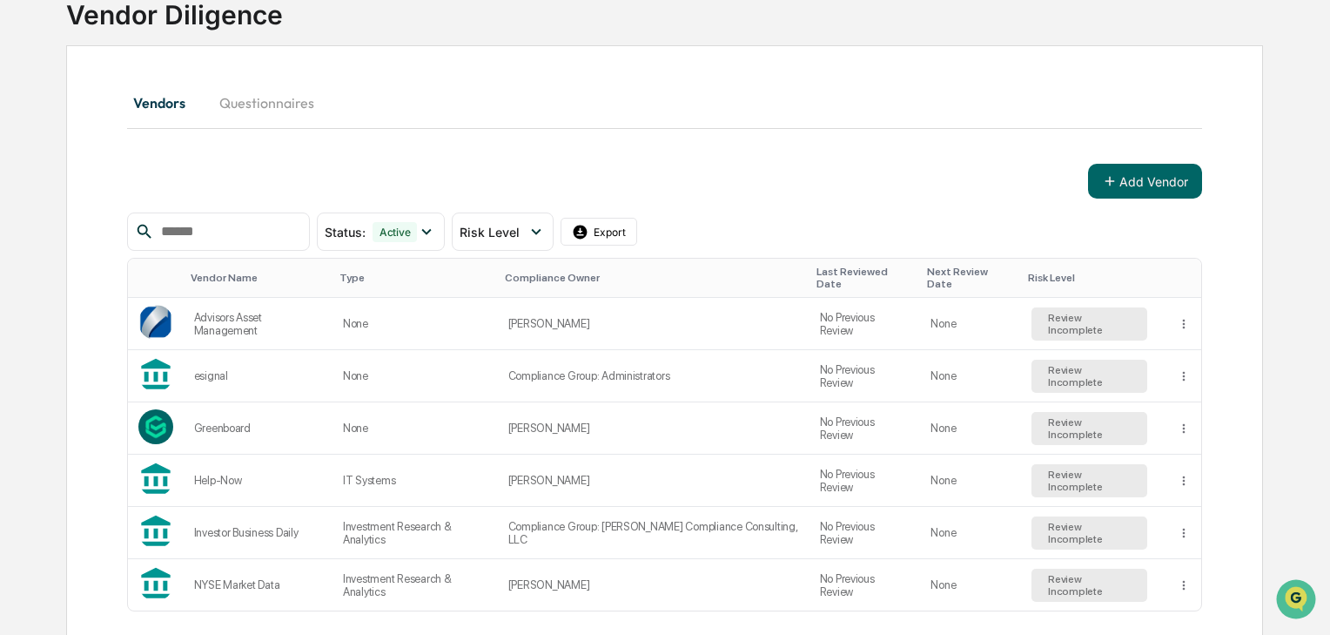
scroll to position [139, 0]
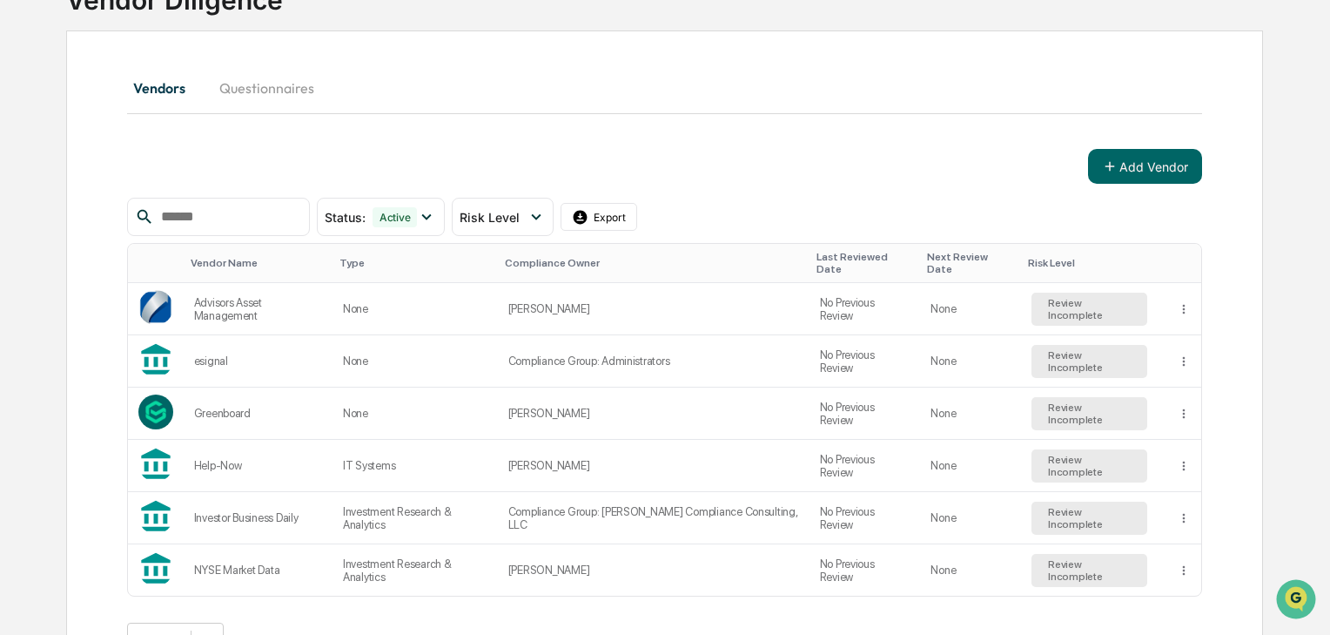
click at [1142, 174] on button "Add Vendor" at bounding box center [1145, 166] width 114 height 35
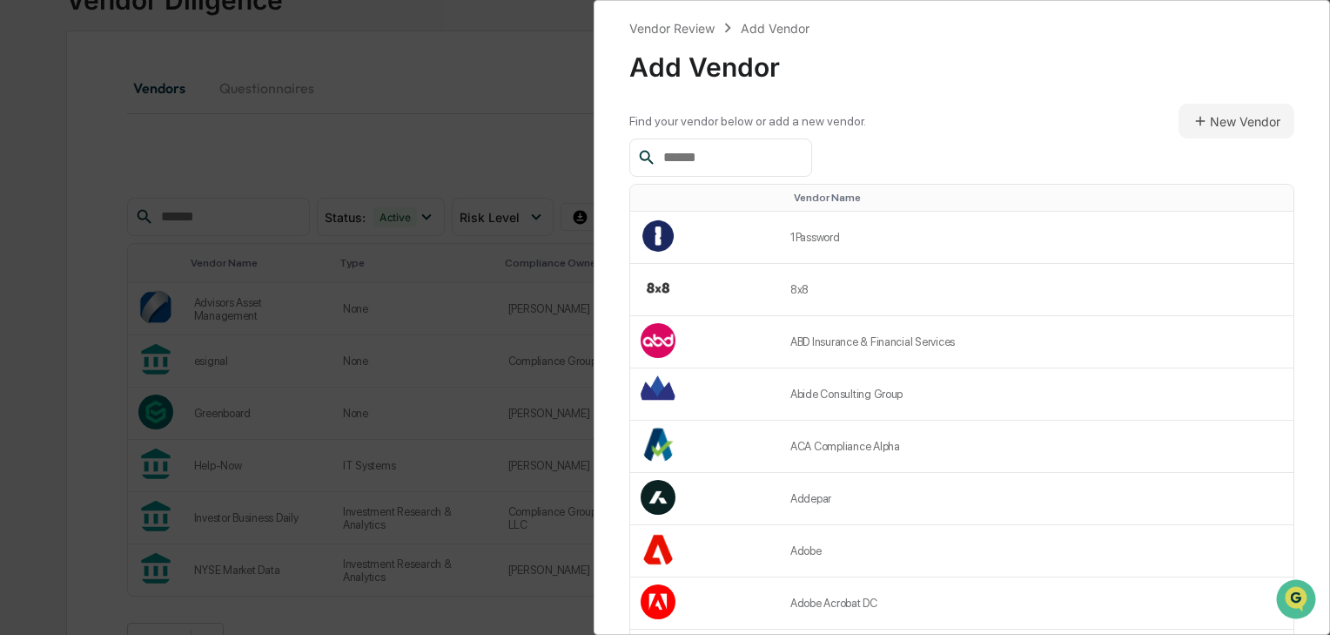
click at [1302, 132] on div "Vendor Review Add Vendor Add Vendor Find your vendor below or add a new vendor.…" at bounding box center [962, 317] width 737 height 635
click at [1241, 114] on button "New Vendor" at bounding box center [1237, 121] width 116 height 35
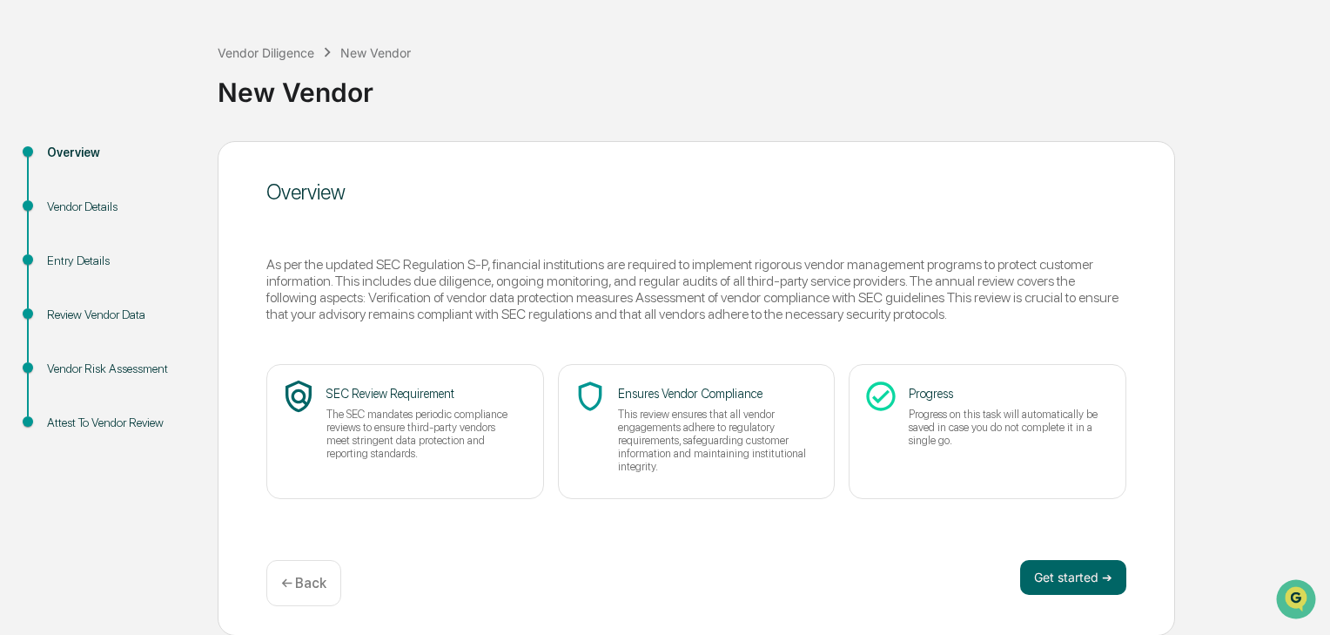
click at [1092, 578] on button "Get started ➔" at bounding box center [1073, 577] width 106 height 35
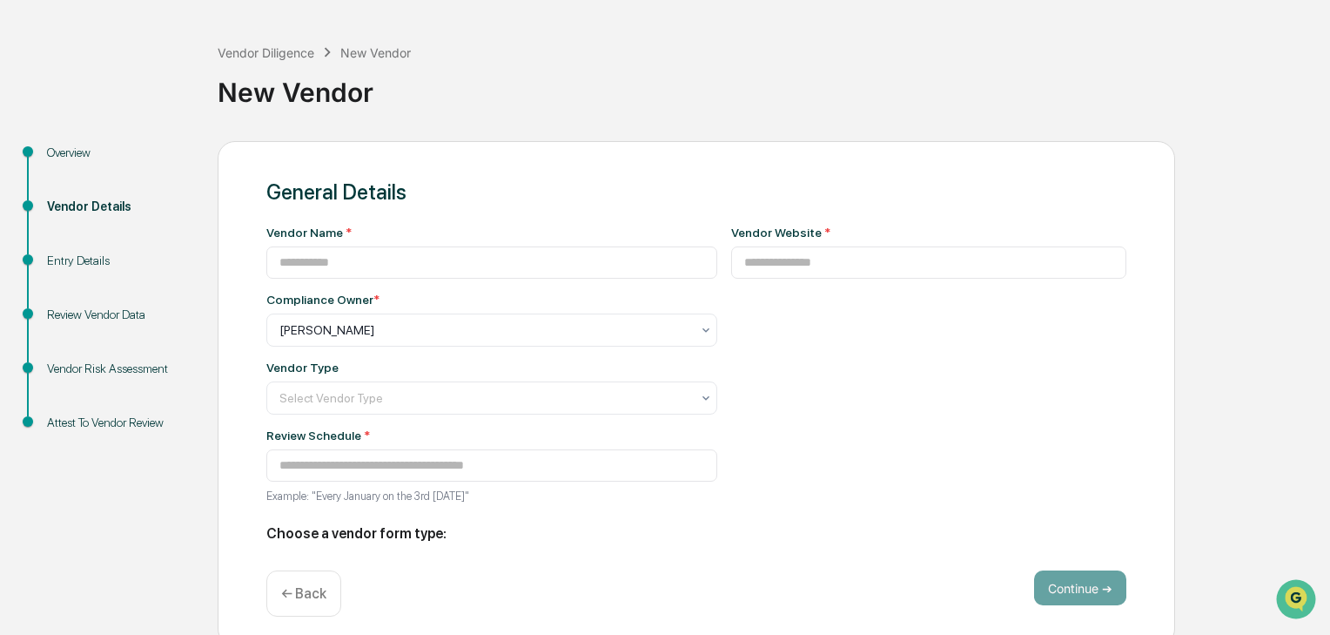
type input "**********"
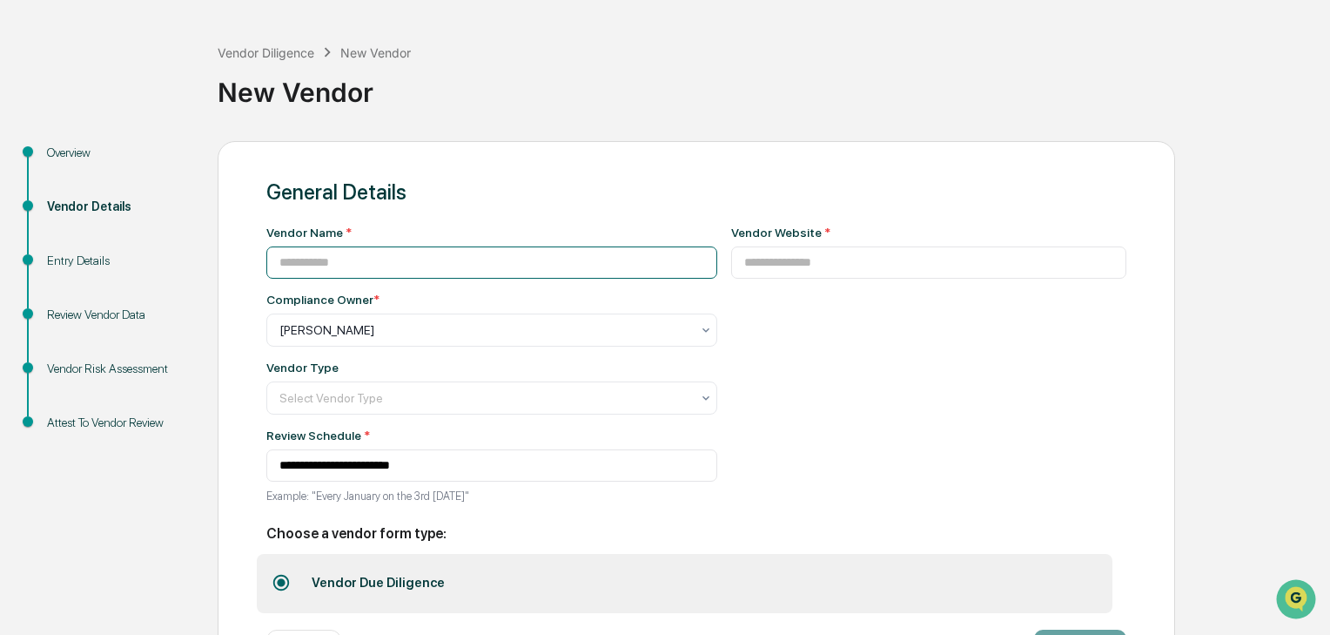
click at [411, 261] on input at bounding box center [491, 262] width 451 height 32
click at [372, 265] on input "********" at bounding box center [491, 262] width 451 height 32
type input "********"
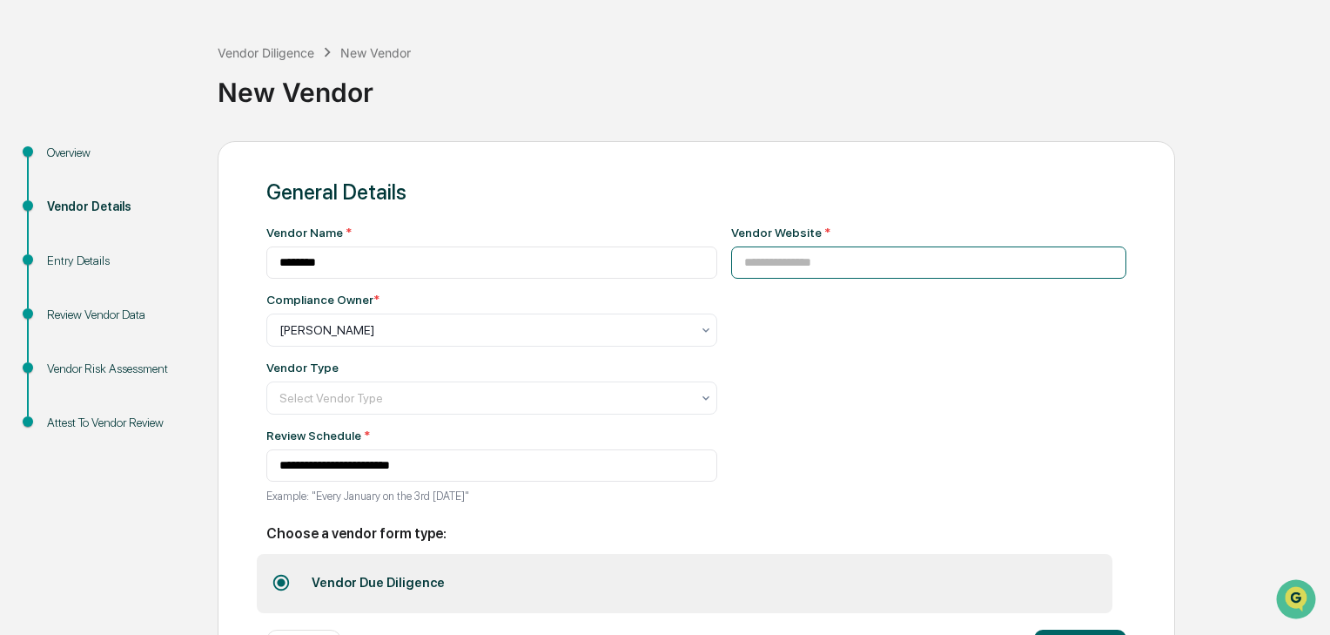
click at [832, 270] on input at bounding box center [929, 262] width 396 height 32
click at [880, 261] on input at bounding box center [929, 262] width 396 height 32
paste input "**********"
type input "**********"
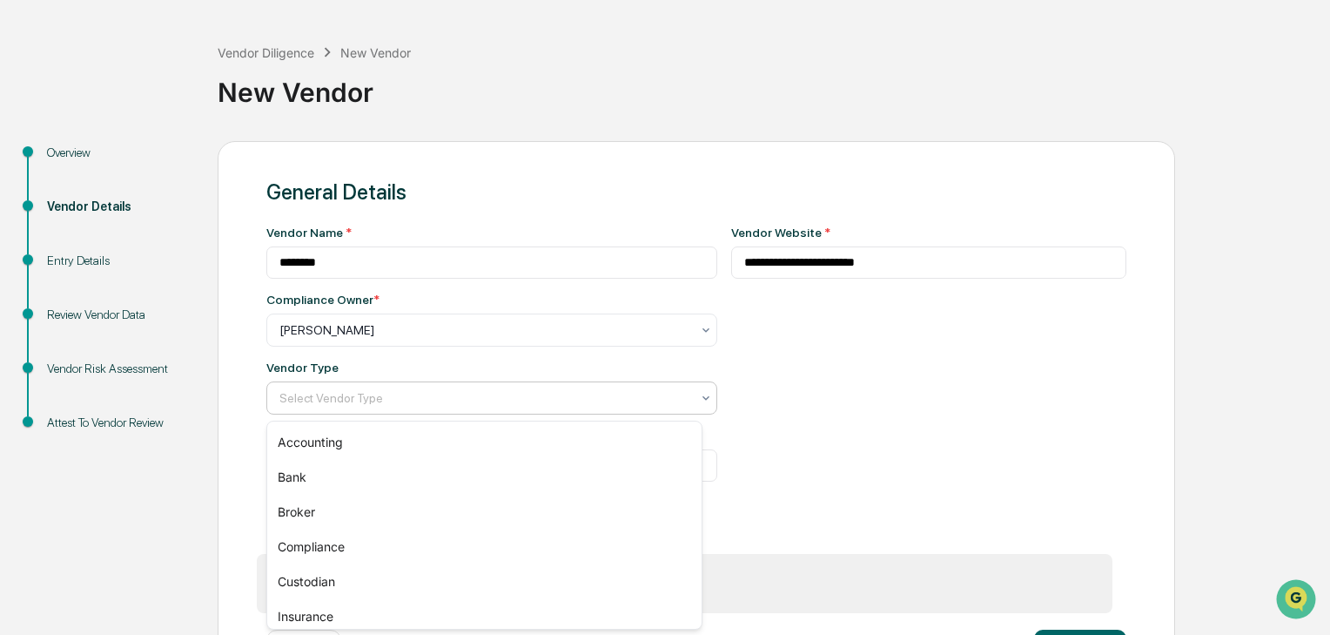
click at [575, 405] on div at bounding box center [484, 397] width 411 height 17
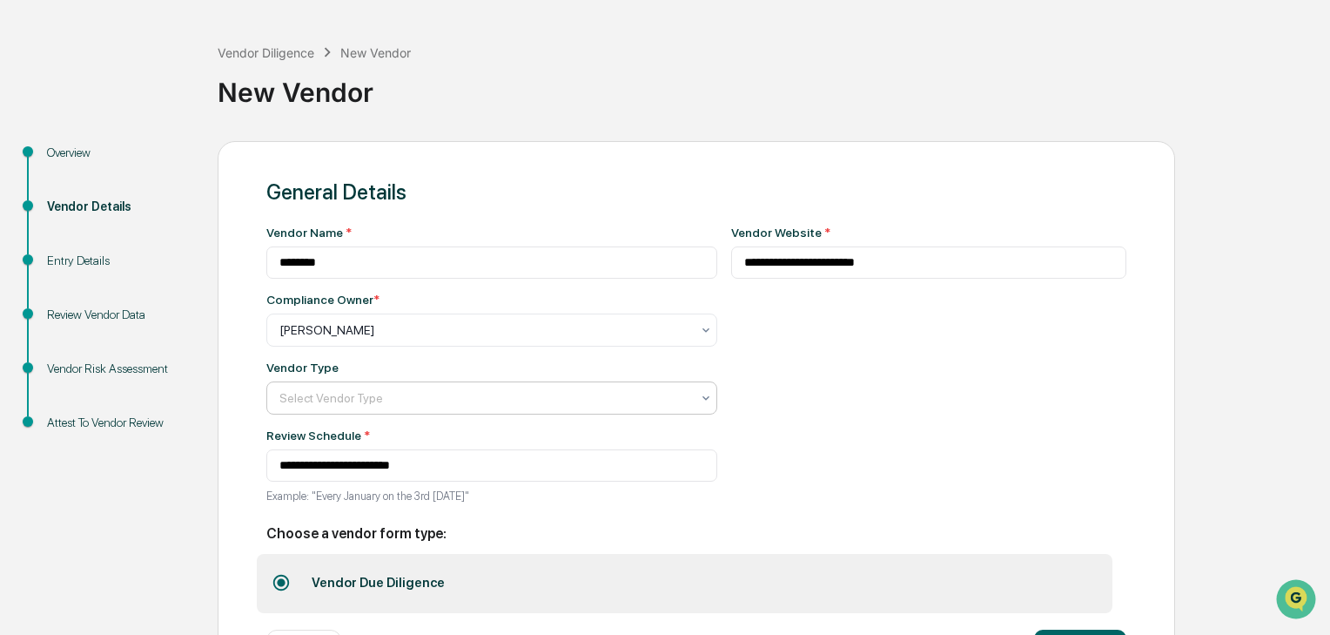
click at [389, 394] on div at bounding box center [484, 397] width 411 height 17
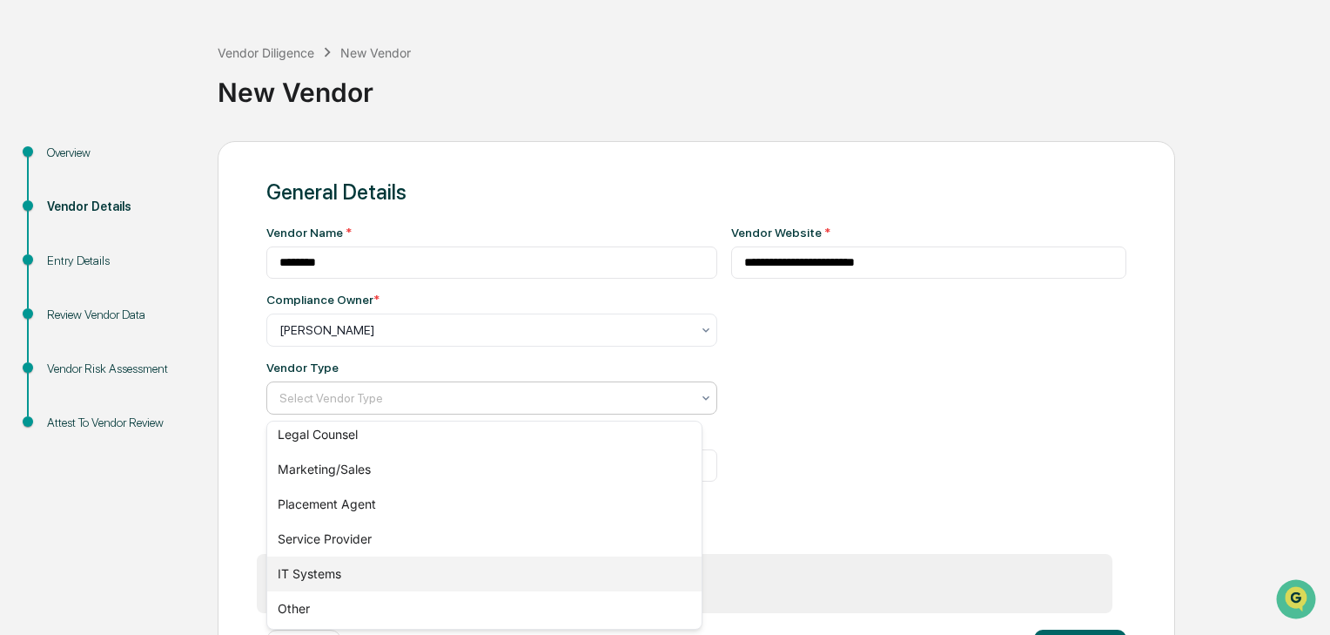
click at [338, 570] on div "IT Systems" at bounding box center [484, 573] width 434 height 35
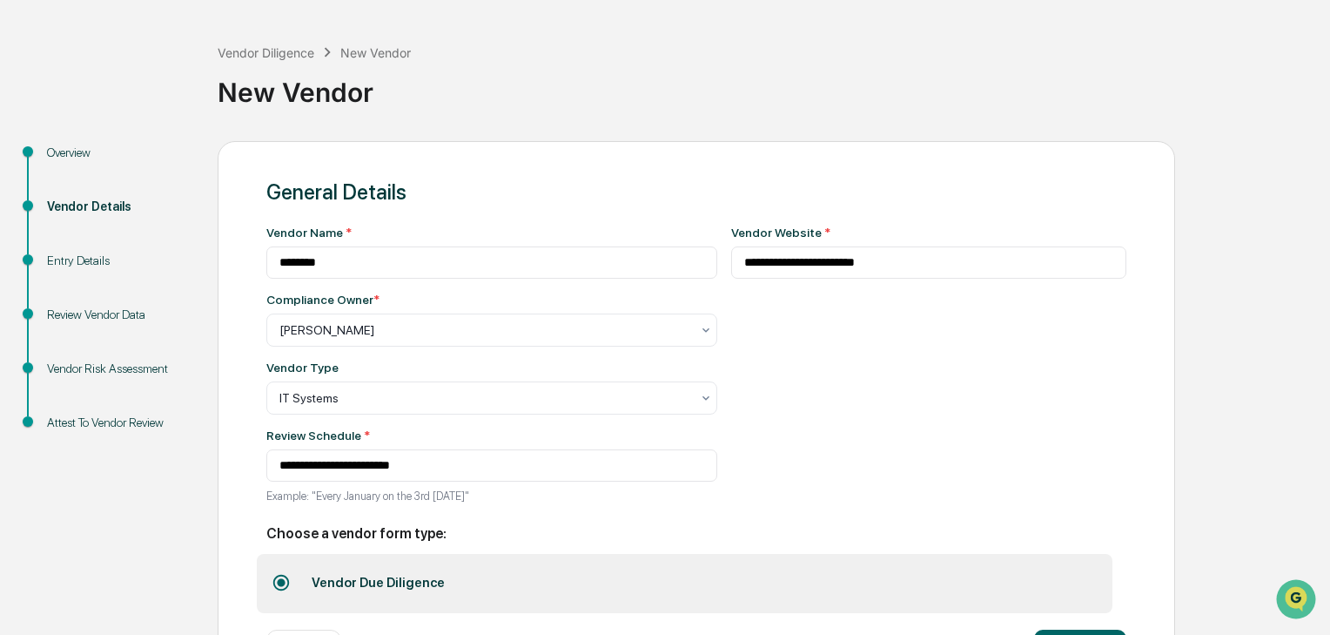
click at [952, 414] on div "**********" at bounding box center [929, 369] width 396 height 288
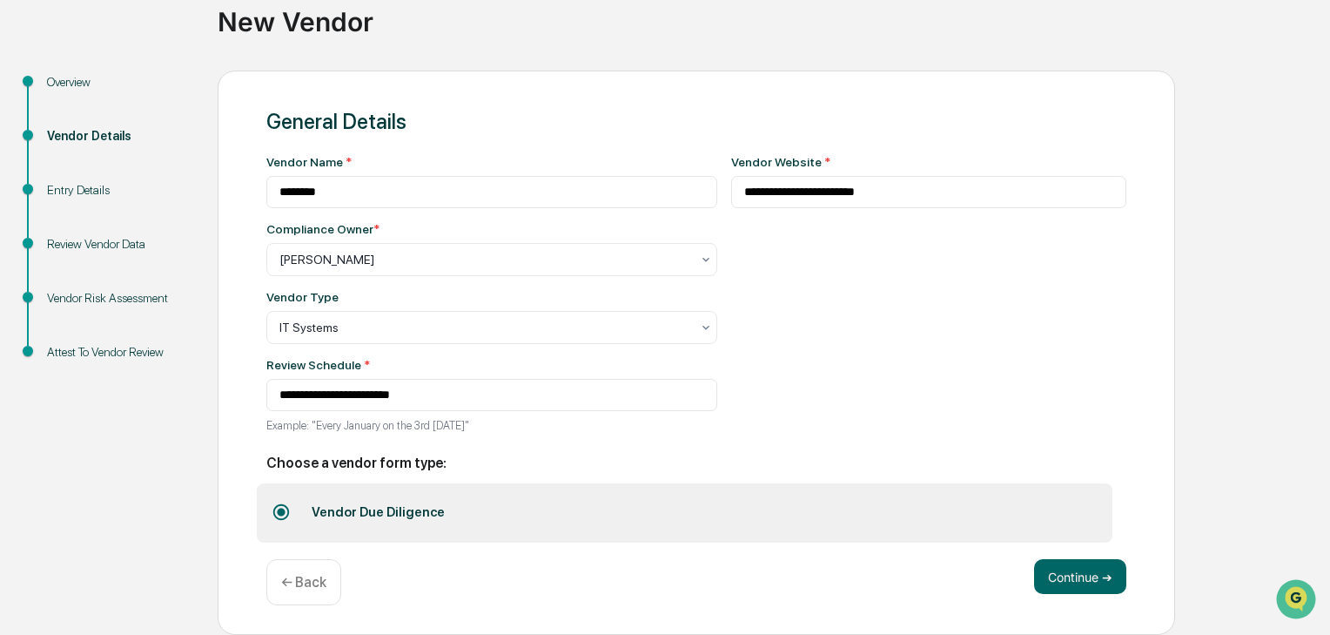
click at [1081, 579] on button "Continue ➔" at bounding box center [1080, 576] width 92 height 35
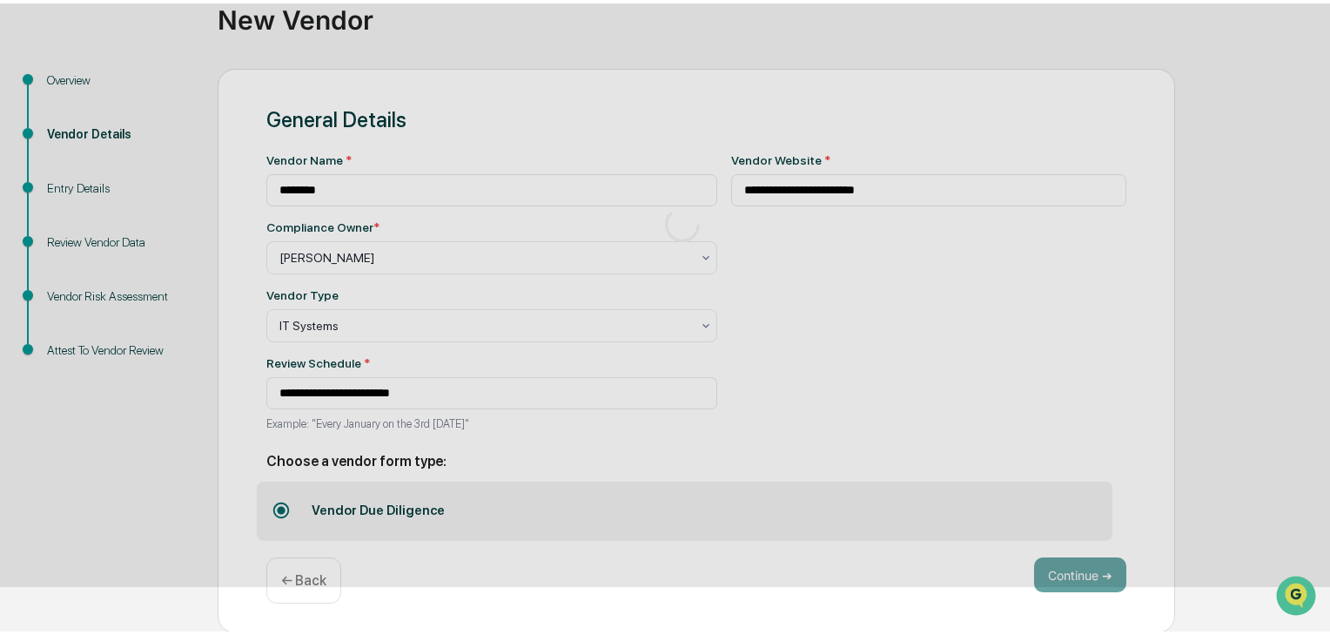
scroll to position [66, 0]
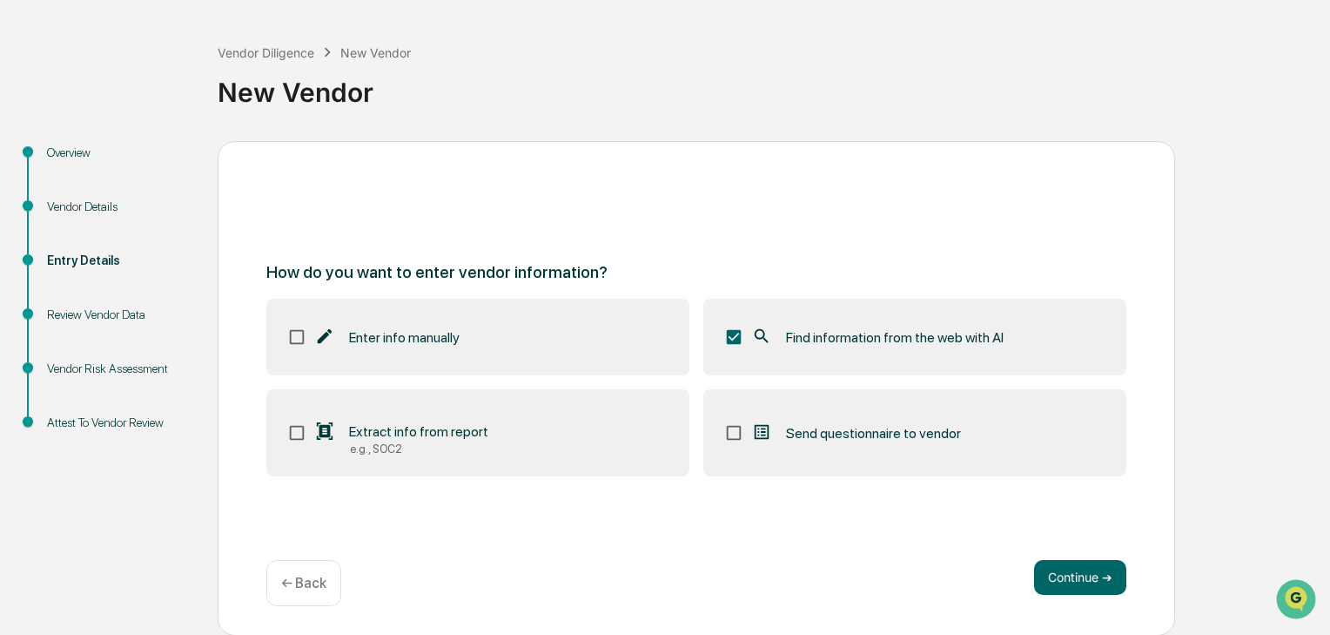
click at [1090, 589] on button "Continue ➔" at bounding box center [1080, 577] width 92 height 35
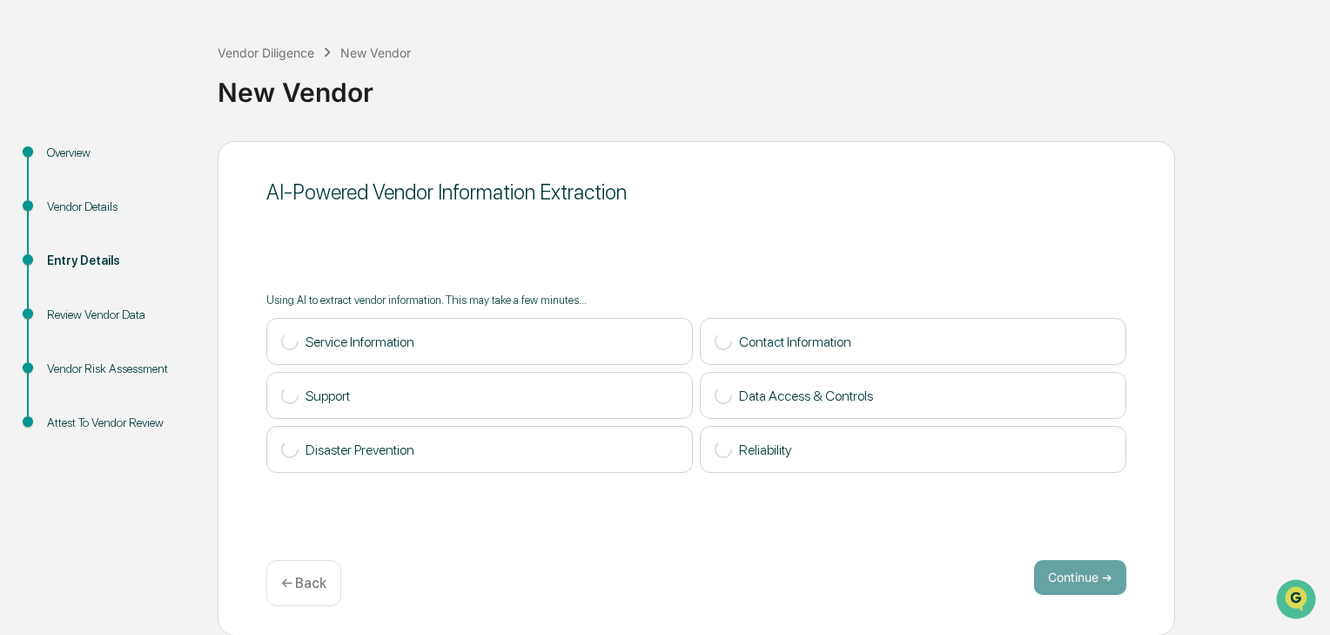
scroll to position [0, 0]
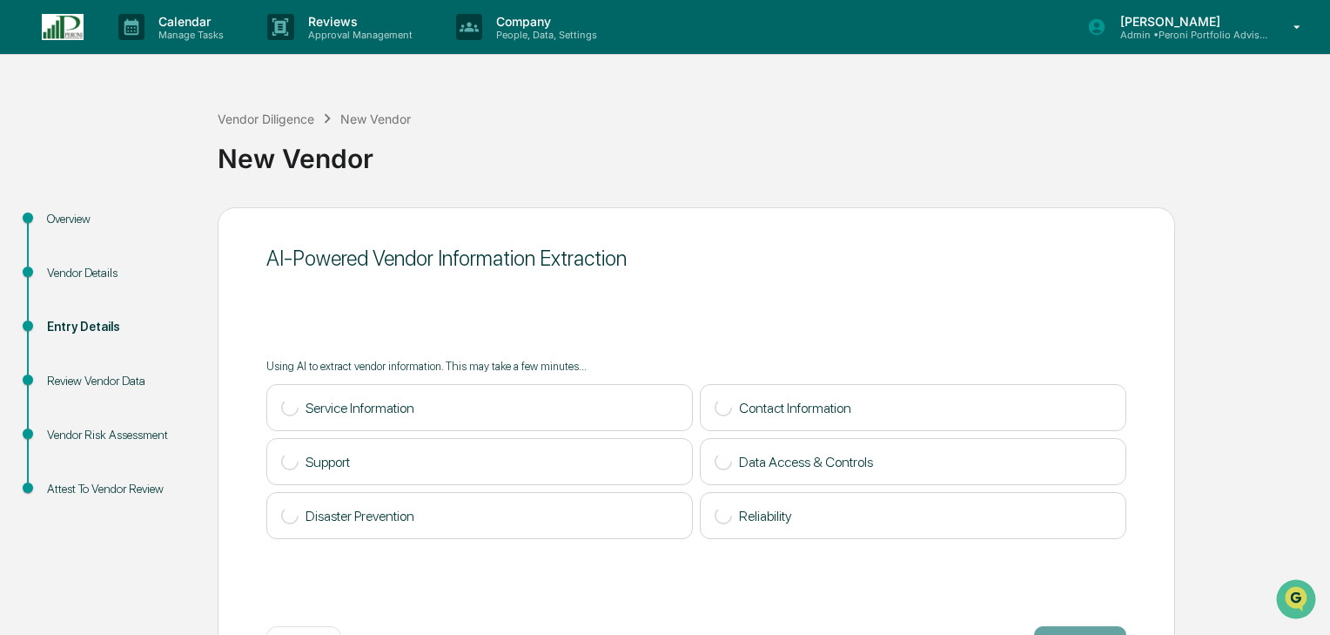
click at [279, 120] on div "Vendor Diligence" at bounding box center [266, 118] width 97 height 15
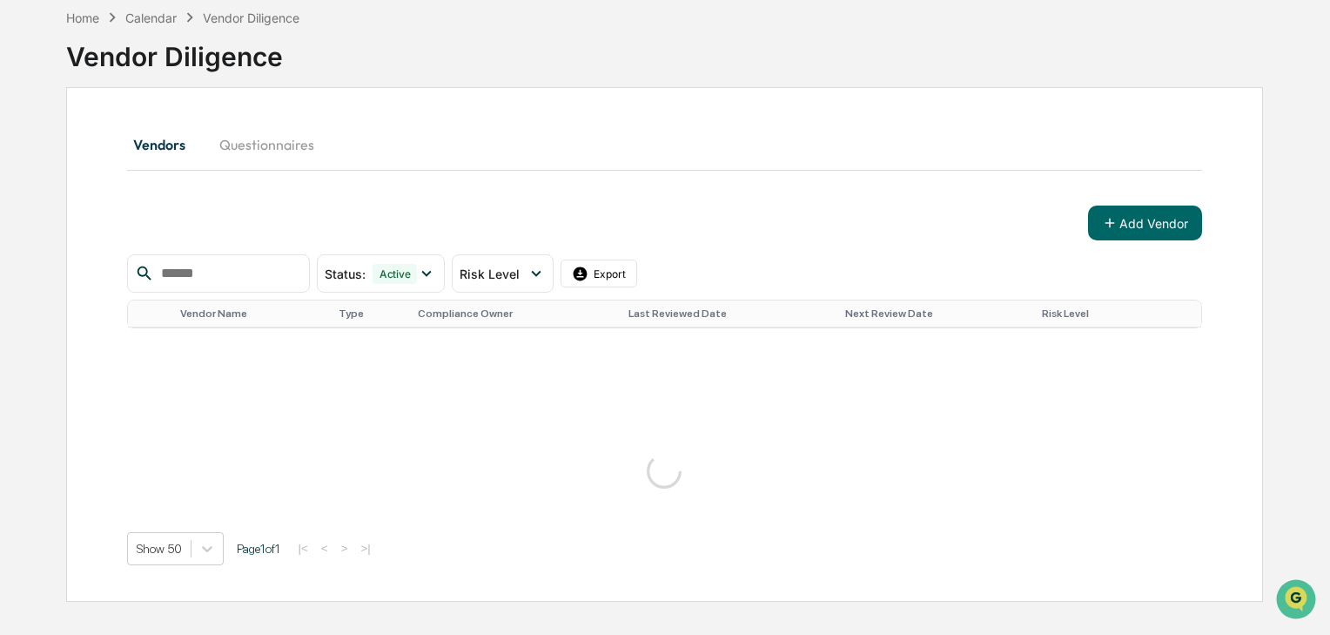
scroll to position [222, 0]
